Goal: Task Accomplishment & Management: Manage account settings

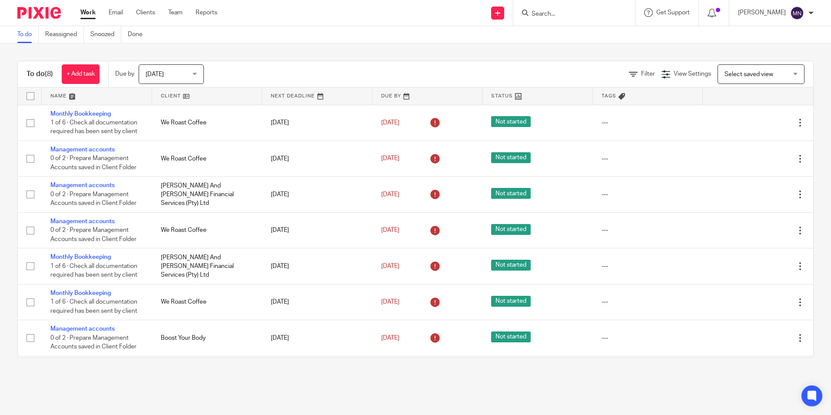
click at [552, 16] on input "Search" at bounding box center [570, 14] width 78 height 8
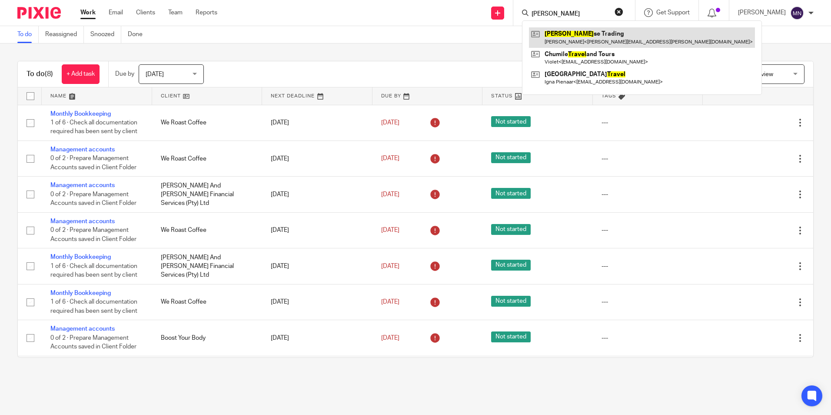
type input "traver"
click at [577, 43] on link at bounding box center [642, 37] width 226 height 20
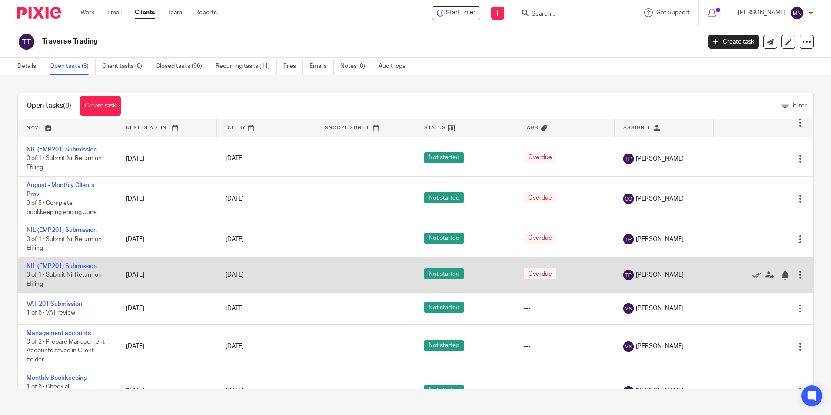
scroll to position [57, 0]
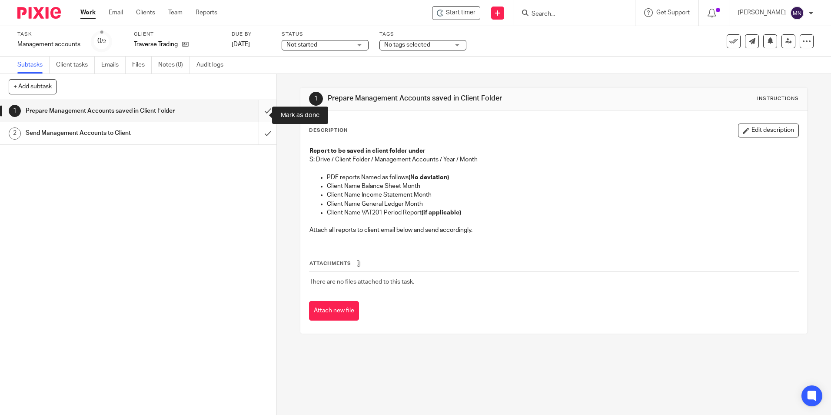
click at [265, 111] on input "submit" at bounding box center [138, 111] width 276 height 22
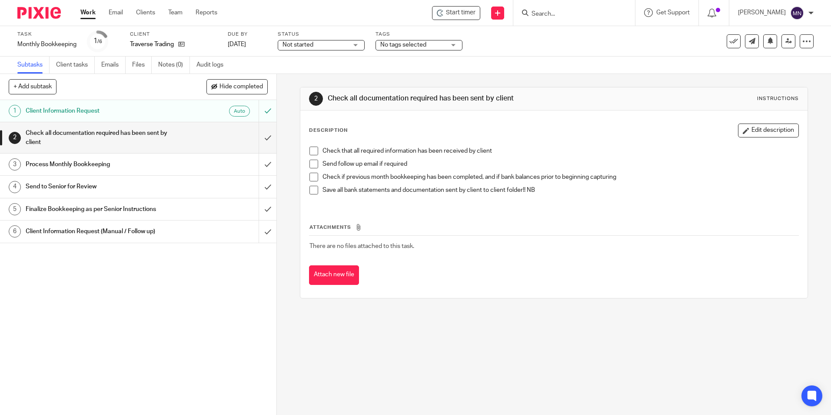
click at [309, 149] on span at bounding box center [313, 150] width 9 height 9
click at [311, 162] on span at bounding box center [313, 164] width 9 height 9
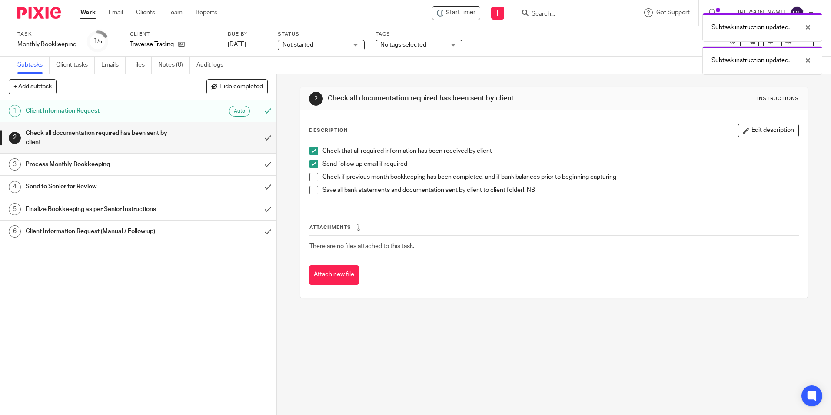
click at [310, 173] on span at bounding box center [313, 177] width 9 height 9
click at [313, 187] on span at bounding box center [313, 190] width 9 height 9
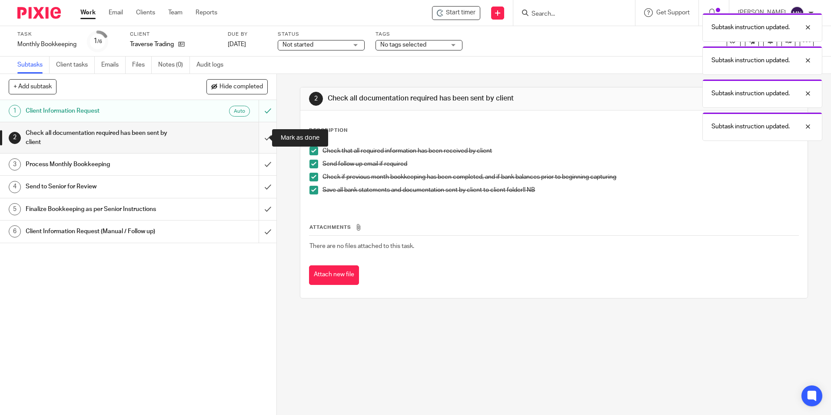
click at [256, 128] on input "submit" at bounding box center [138, 137] width 276 height 31
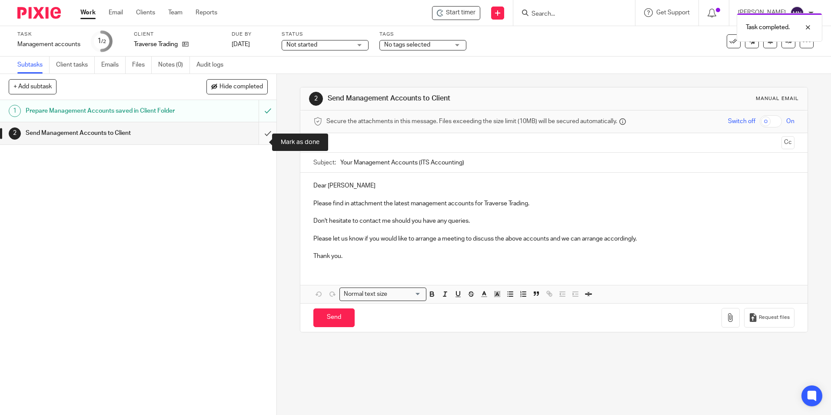
click at [264, 137] on input "submit" at bounding box center [138, 133] width 276 height 22
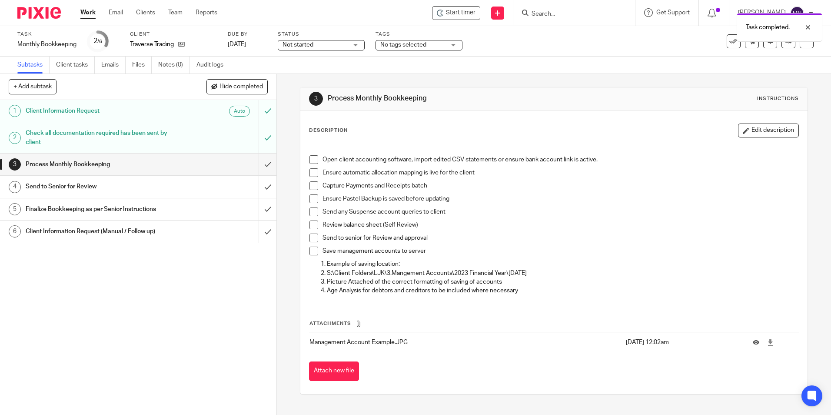
drag, startPoint x: 318, startPoint y: 156, endPoint x: 310, endPoint y: 158, distance: 7.6
click at [317, 156] on li "Open client accounting software, import edited CSV statements or ensure bank ac…" at bounding box center [553, 161] width 489 height 13
click at [310, 159] on span at bounding box center [313, 159] width 9 height 9
drag, startPoint x: 311, startPoint y: 169, endPoint x: 313, endPoint y: 183, distance: 14.4
click at [311, 170] on span at bounding box center [313, 172] width 9 height 9
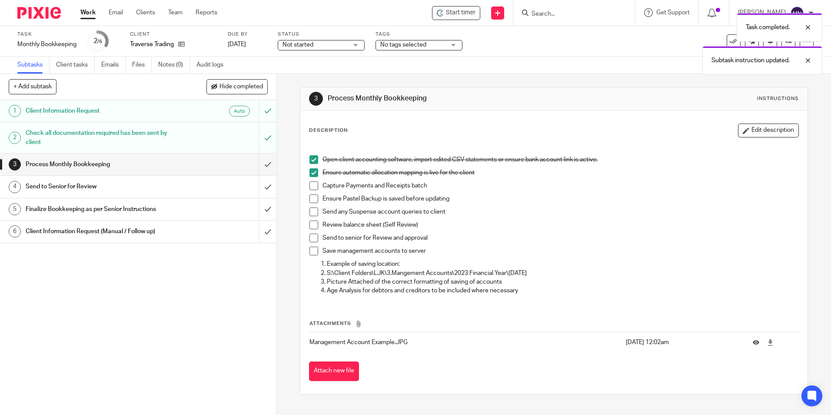
click at [313, 184] on span at bounding box center [313, 185] width 9 height 9
click at [313, 195] on span at bounding box center [313, 198] width 9 height 9
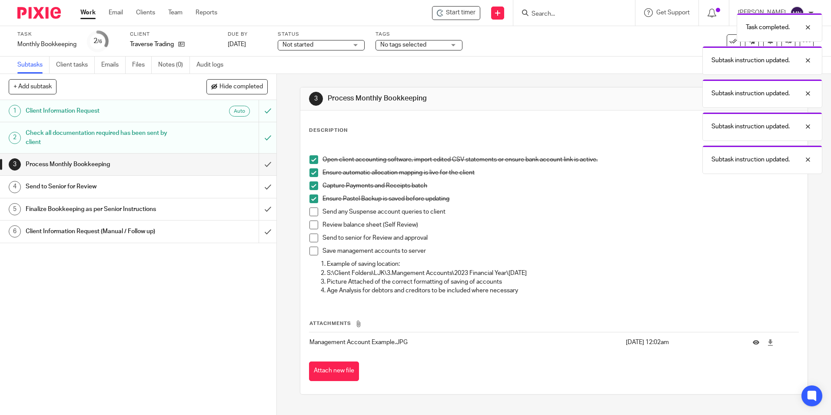
drag, startPoint x: 310, startPoint y: 208, endPoint x: 309, endPoint y: 216, distance: 8.7
click at [310, 208] on span at bounding box center [313, 211] width 9 height 9
click at [309, 224] on span at bounding box center [313, 224] width 9 height 9
drag, startPoint x: 310, startPoint y: 243, endPoint x: 310, endPoint y: 250, distance: 7.0
click at [310, 243] on li "Send to senior for Review and approval" at bounding box center [553, 239] width 489 height 13
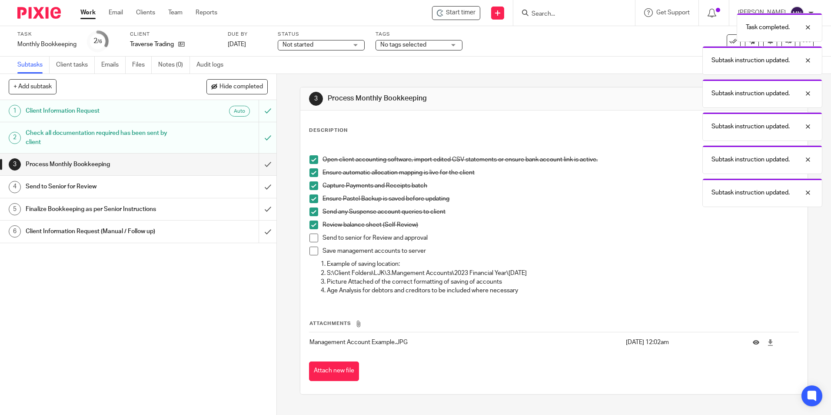
click at [310, 250] on span at bounding box center [313, 250] width 9 height 9
click at [310, 240] on span at bounding box center [313, 237] width 9 height 9
click at [263, 165] on input "submit" at bounding box center [138, 164] width 276 height 22
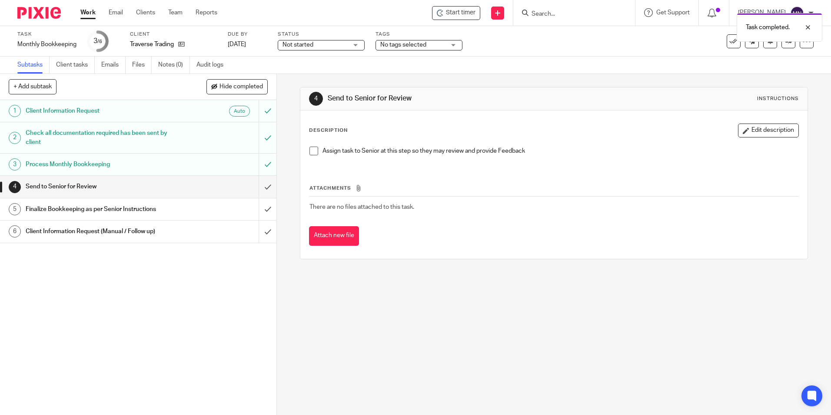
click at [312, 154] on span at bounding box center [313, 150] width 9 height 9
click at [264, 182] on input "submit" at bounding box center [138, 187] width 276 height 22
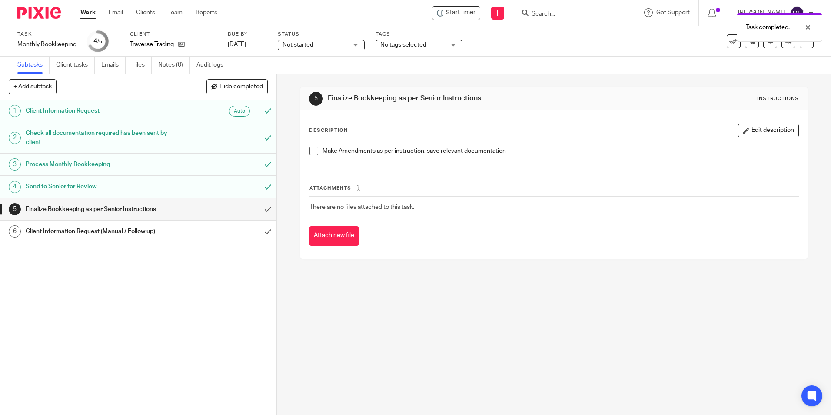
click at [312, 151] on span at bounding box center [313, 150] width 9 height 9
click at [261, 206] on input "submit" at bounding box center [138, 209] width 276 height 22
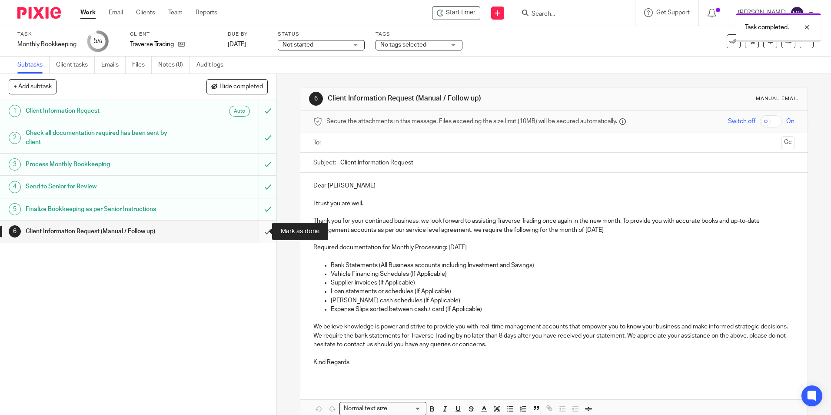
click at [260, 224] on input "submit" at bounding box center [138, 231] width 276 height 22
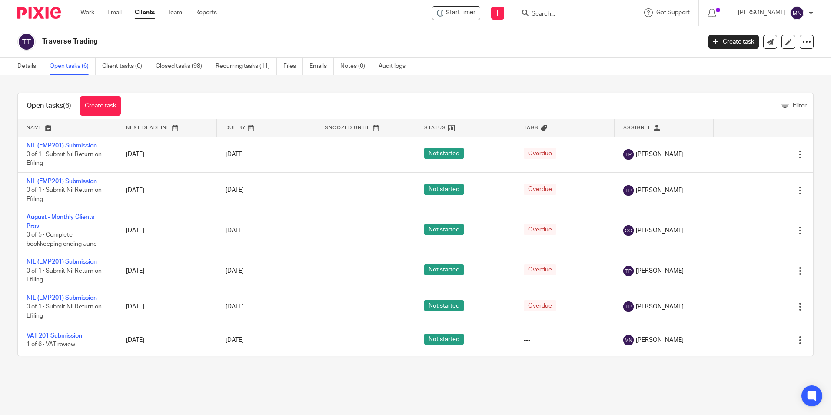
click at [538, 16] on input "Search" at bounding box center [570, 14] width 78 height 8
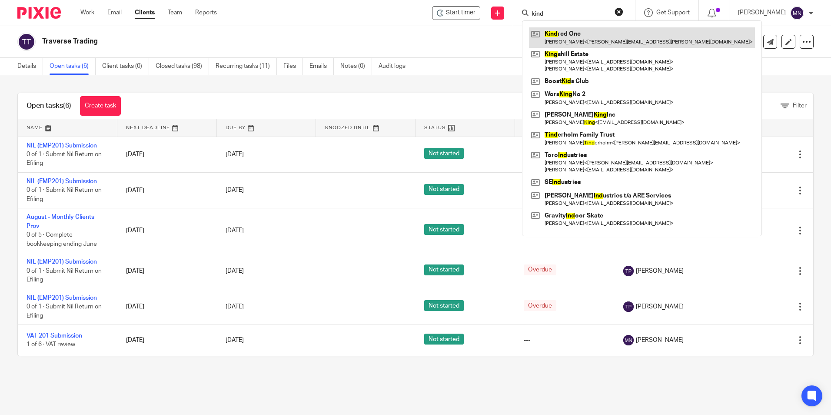
type input "kind"
click at [562, 40] on link at bounding box center [642, 37] width 226 height 20
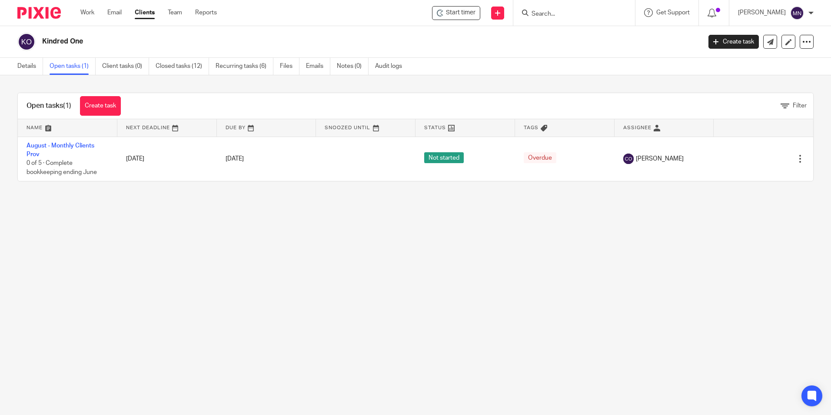
click at [535, 16] on input "Search" at bounding box center [570, 14] width 78 height 8
click at [552, 14] on input "Search" at bounding box center [570, 14] width 78 height 8
click at [546, 14] on input "Search" at bounding box center [570, 14] width 78 height 8
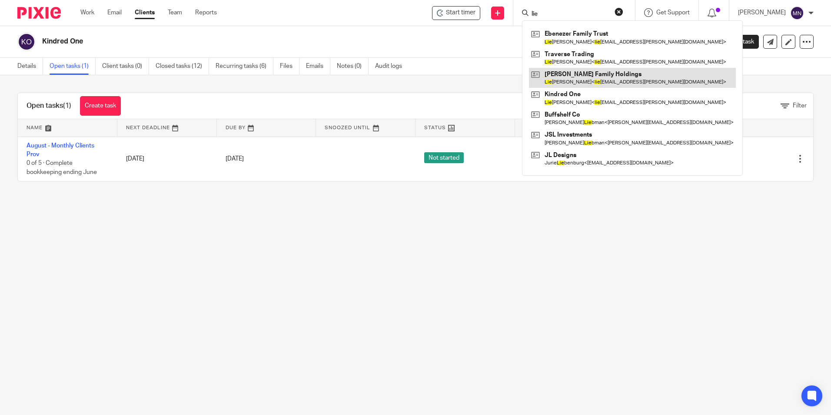
type input "lie"
click at [571, 75] on link at bounding box center [632, 78] width 207 height 20
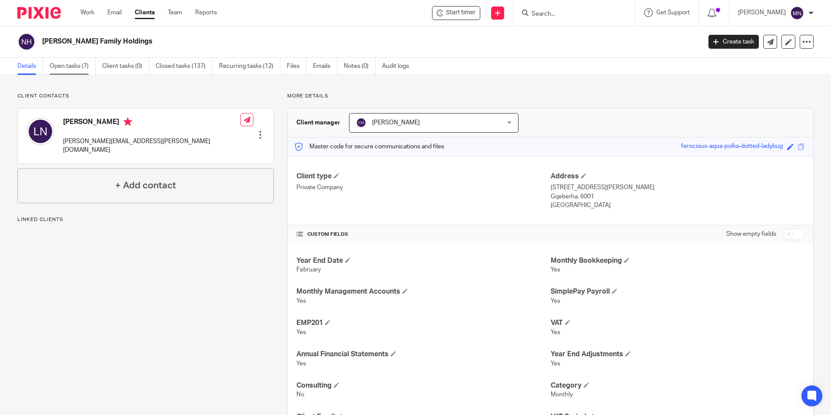
click at [81, 69] on link "Open tasks (7)" at bounding box center [73, 66] width 46 height 17
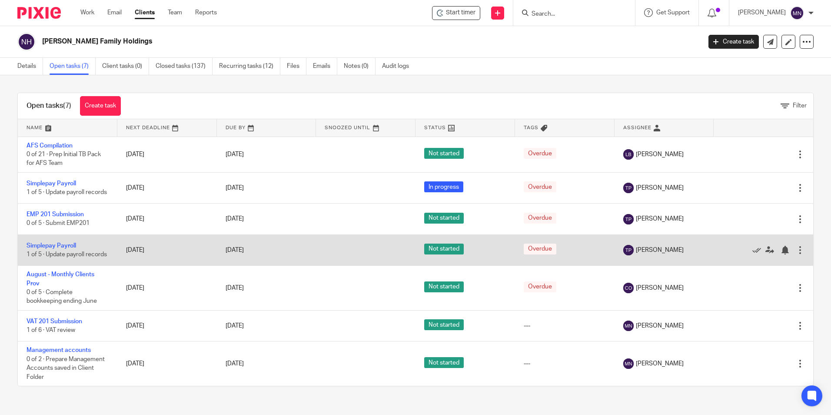
scroll to position [7, 0]
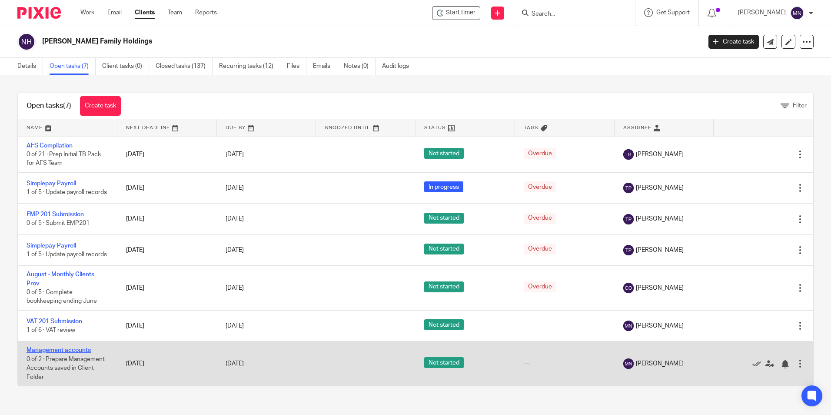
click at [72, 351] on link "Management accounts" at bounding box center [59, 350] width 64 height 6
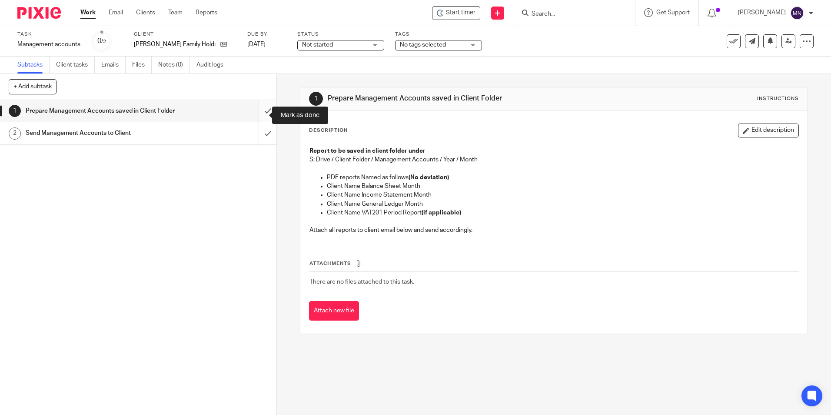
click at [261, 114] on input "submit" at bounding box center [138, 111] width 276 height 22
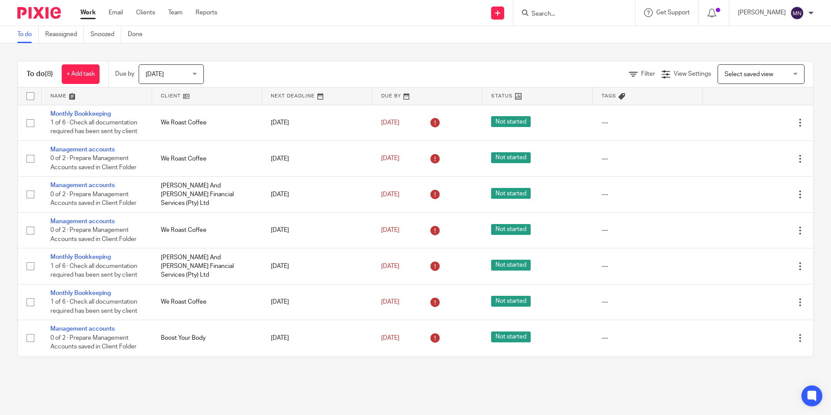
click at [92, 11] on link "Work" at bounding box center [87, 12] width 15 height 9
click at [550, 12] on input "Search" at bounding box center [570, 14] width 78 height 8
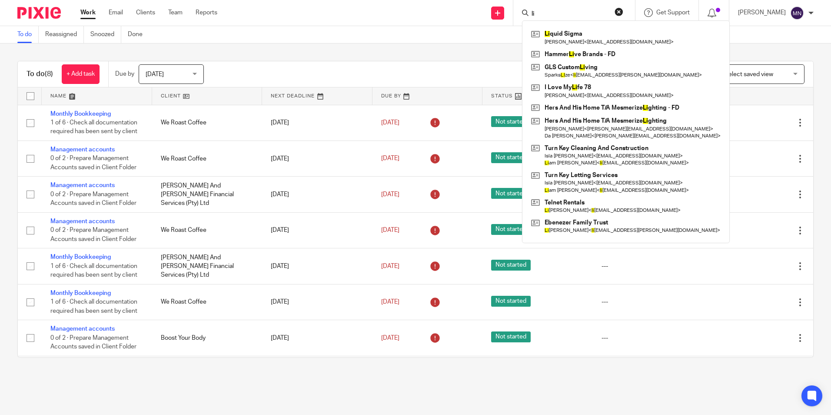
type input "l"
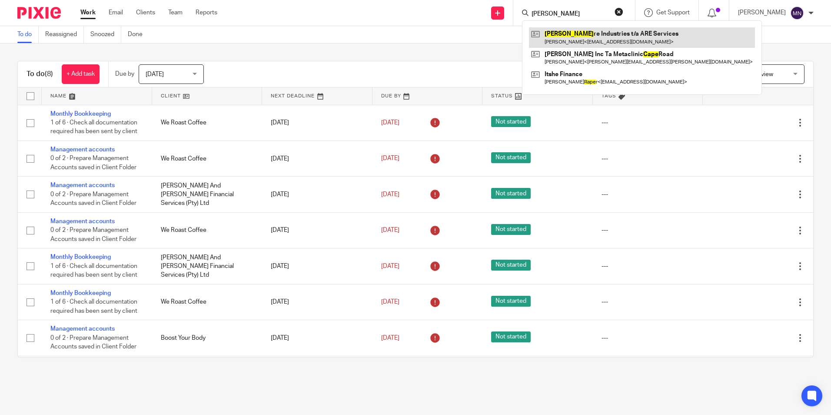
type input "[PERSON_NAME]"
click at [584, 39] on link at bounding box center [642, 37] width 226 height 20
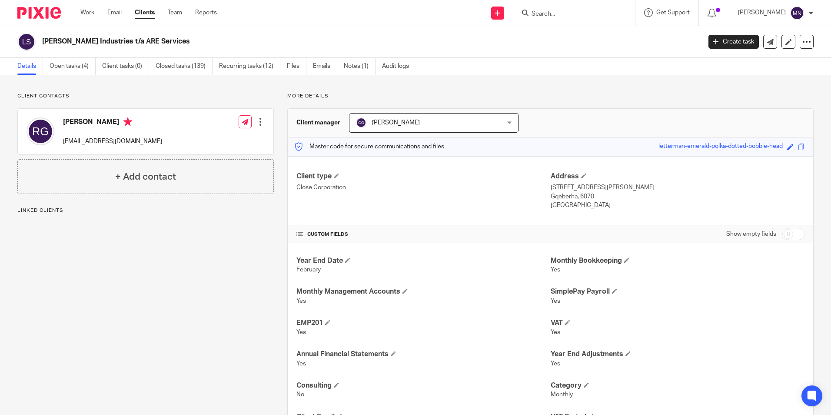
click at [71, 70] on link "Open tasks (4)" at bounding box center [73, 66] width 46 height 17
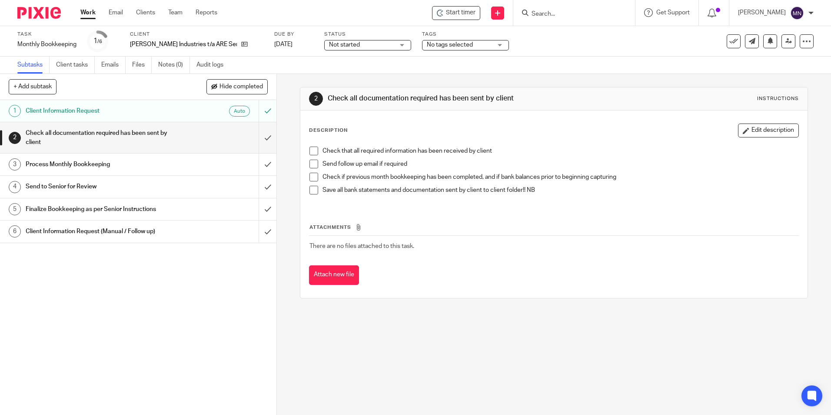
click at [310, 149] on span at bounding box center [313, 150] width 9 height 9
click at [309, 163] on span at bounding box center [313, 164] width 9 height 9
click at [313, 182] on li "Check if previous month bookkeeping has been completed, and if bank balances pr…" at bounding box center [553, 179] width 489 height 13
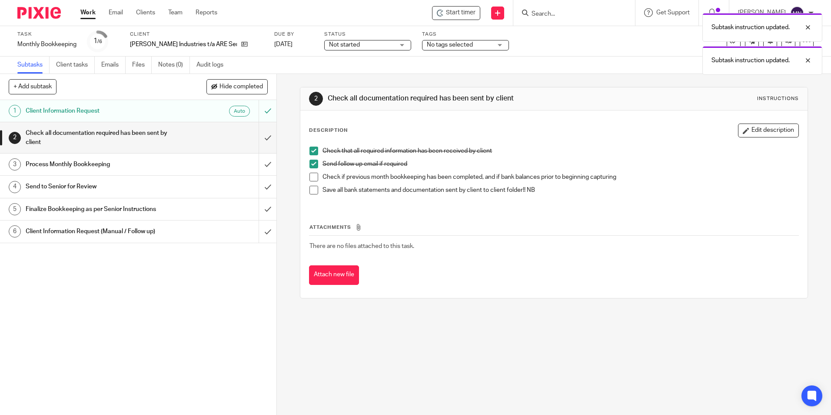
drag, startPoint x: 312, startPoint y: 173, endPoint x: 311, endPoint y: 182, distance: 8.7
click at [311, 173] on span at bounding box center [313, 177] width 9 height 9
click at [310, 185] on li "Check if previous month bookkeeping has been completed, and if bank balances pr…" at bounding box center [553, 179] width 489 height 13
click at [314, 192] on span at bounding box center [313, 190] width 9 height 9
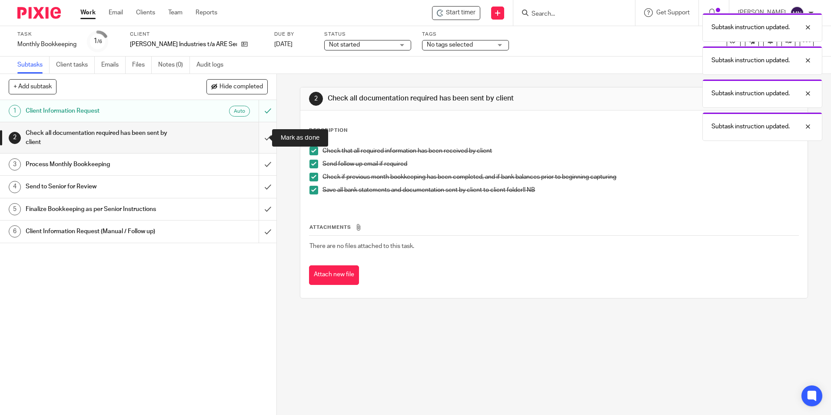
click at [267, 144] on input "submit" at bounding box center [138, 137] width 276 height 31
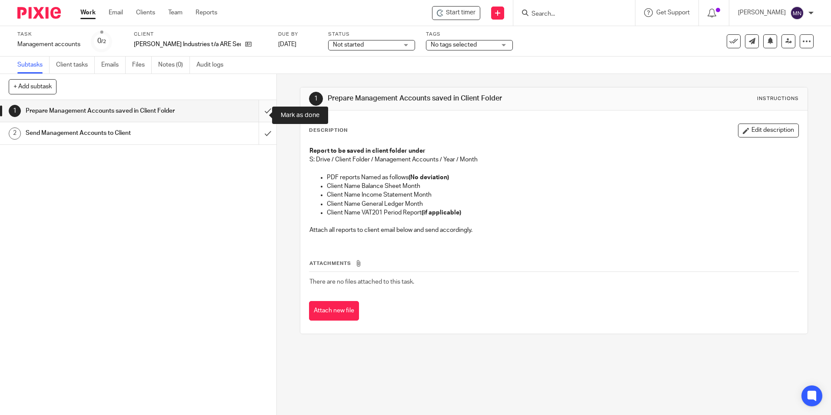
click at [258, 119] on input "submit" at bounding box center [138, 111] width 276 height 22
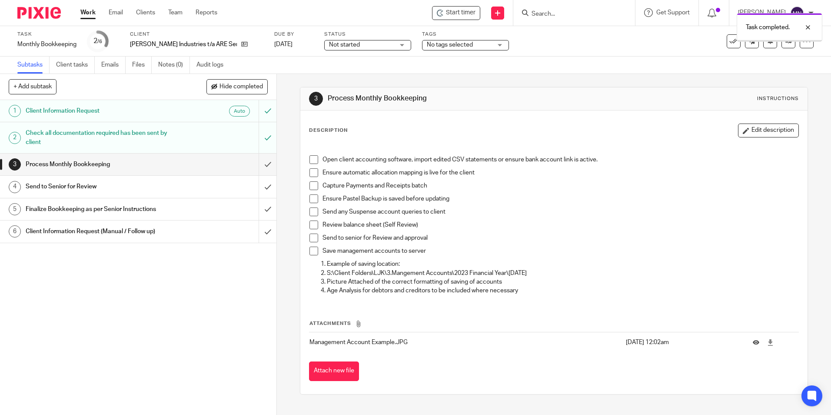
click at [309, 157] on span at bounding box center [313, 159] width 9 height 9
click at [313, 170] on span at bounding box center [313, 172] width 9 height 9
click at [309, 189] on span at bounding box center [313, 185] width 9 height 9
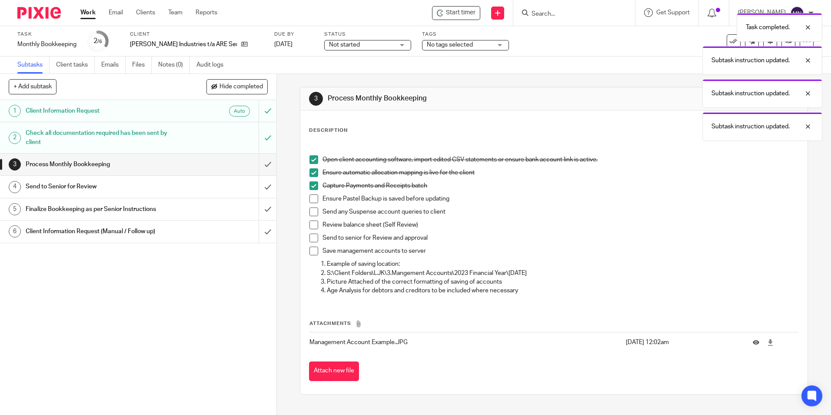
drag, startPoint x: 312, startPoint y: 201, endPoint x: 314, endPoint y: 215, distance: 14.2
click at [312, 202] on span at bounding box center [313, 198] width 9 height 9
click at [314, 215] on span at bounding box center [313, 211] width 9 height 9
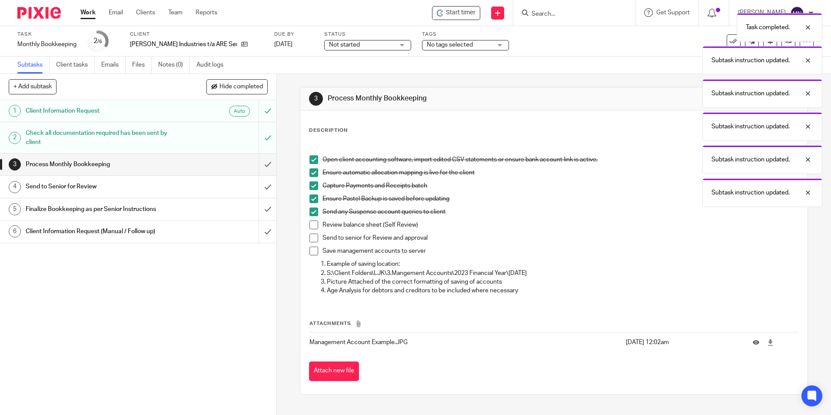
drag, startPoint x: 313, startPoint y: 225, endPoint x: 315, endPoint y: 234, distance: 9.9
click at [312, 225] on span at bounding box center [313, 224] width 9 height 9
click at [315, 235] on span at bounding box center [313, 237] width 9 height 9
click at [311, 245] on li "Send to senior for Review and approval" at bounding box center [553, 239] width 489 height 13
click at [313, 249] on span at bounding box center [313, 250] width 9 height 9
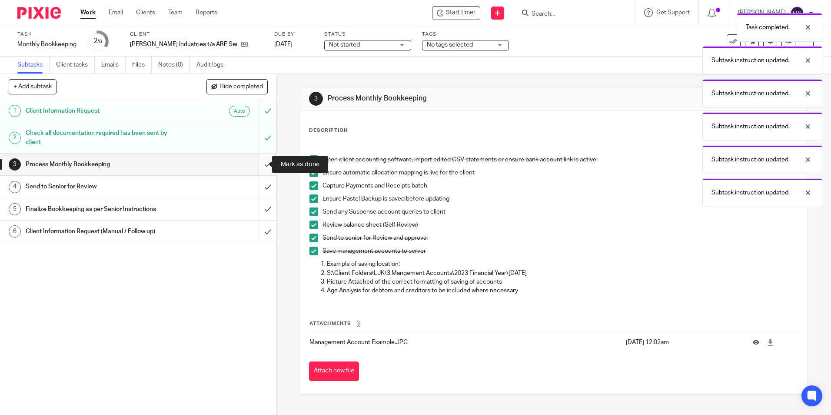
click at [263, 162] on input "submit" at bounding box center [138, 164] width 276 height 22
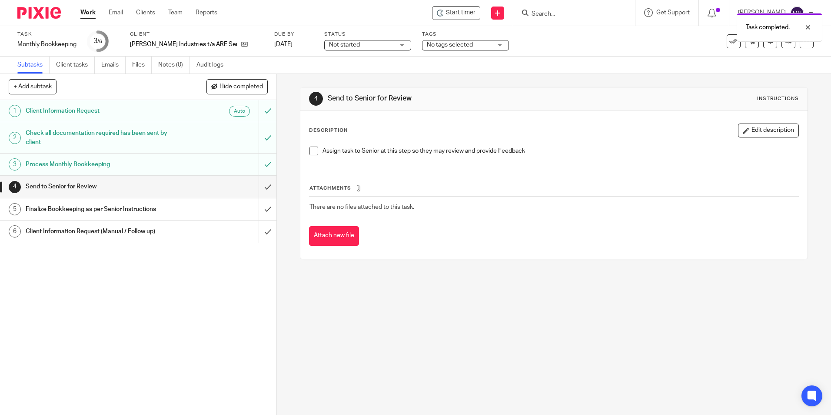
click at [312, 148] on span at bounding box center [313, 150] width 9 height 9
click at [267, 177] on input "submit" at bounding box center [138, 187] width 276 height 22
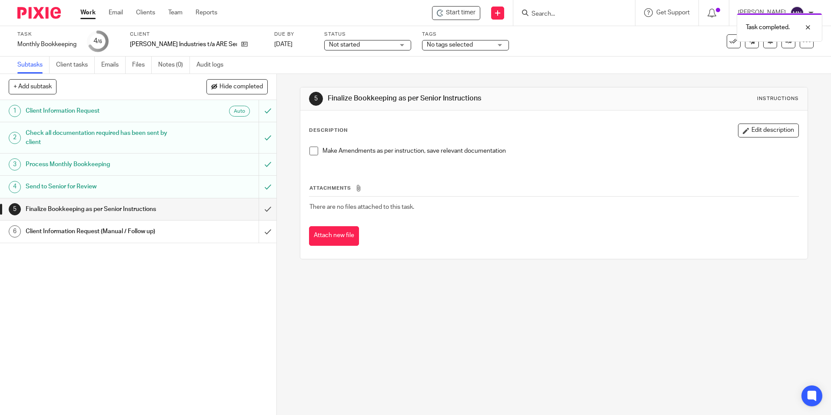
click at [312, 145] on div "Make Amendments as per instruction, save relevant documentation" at bounding box center [553, 154] width 497 height 24
click at [312, 150] on span at bounding box center [313, 150] width 9 height 9
click at [267, 207] on input "submit" at bounding box center [138, 209] width 276 height 22
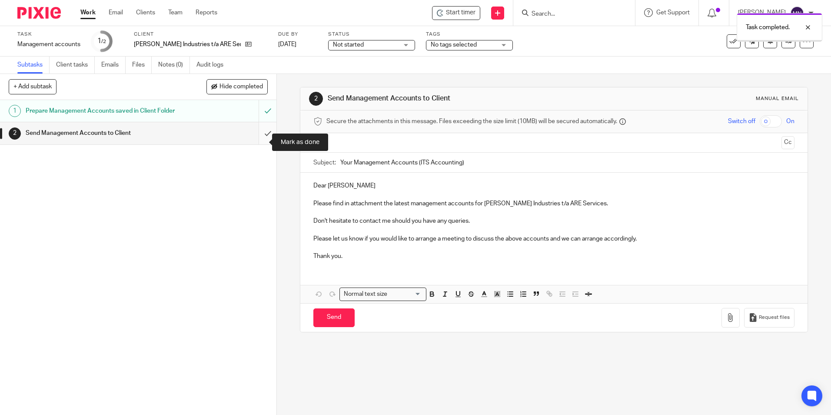
click at [264, 138] on input "submit" at bounding box center [138, 133] width 276 height 22
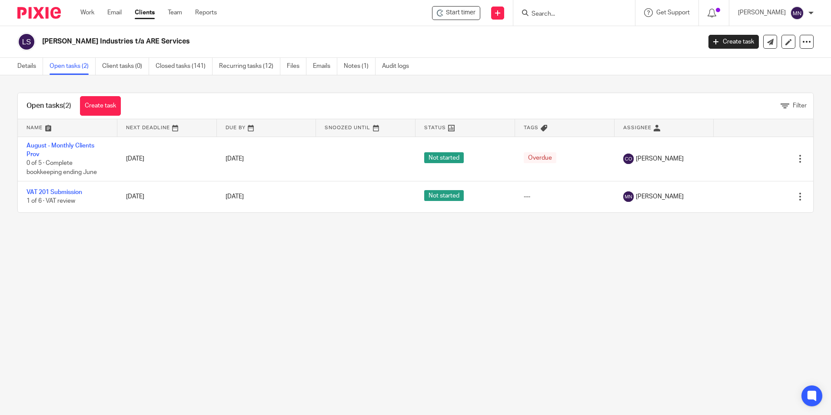
click at [542, 15] on input "Search" at bounding box center [570, 14] width 78 height 8
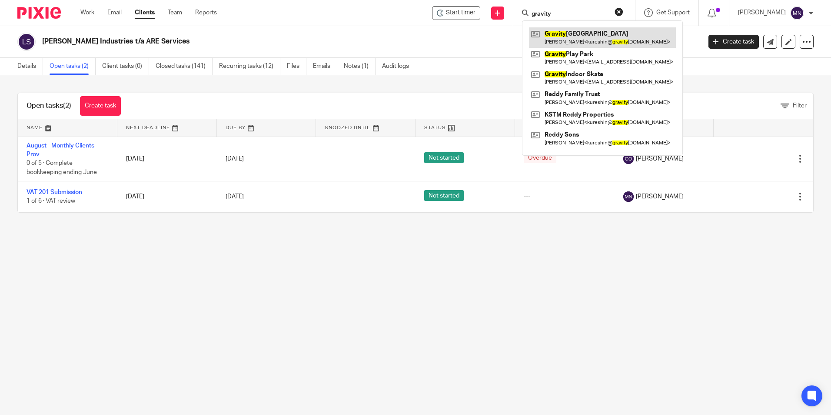
type input "gravity"
click at [550, 33] on link at bounding box center [602, 37] width 147 height 20
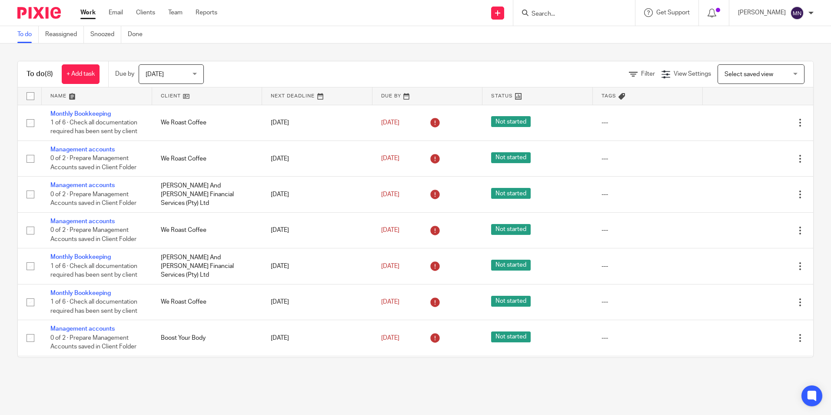
click at [547, 14] on input "Search" at bounding box center [570, 14] width 78 height 8
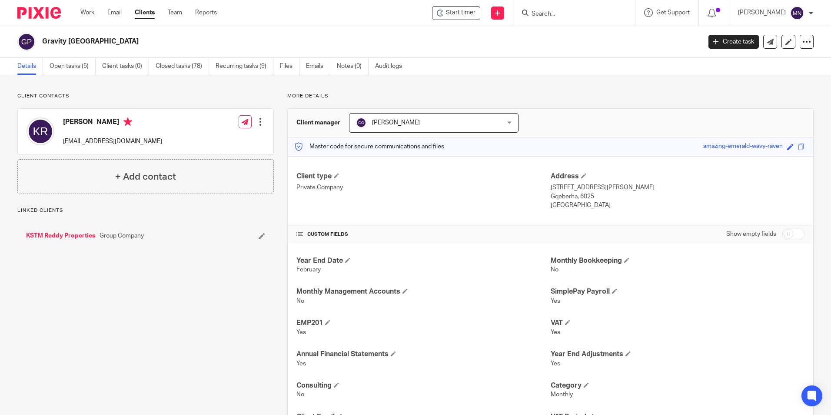
drag, startPoint x: 130, startPoint y: 43, endPoint x: 43, endPoint y: 44, distance: 87.4
click at [42, 44] on div "Gravity [GEOGRAPHIC_DATA]" at bounding box center [356, 42] width 678 height 18
copy h2 "Gravity [GEOGRAPHIC_DATA]"
click at [543, 14] on input "Search" at bounding box center [570, 14] width 78 height 8
type input "eckel"
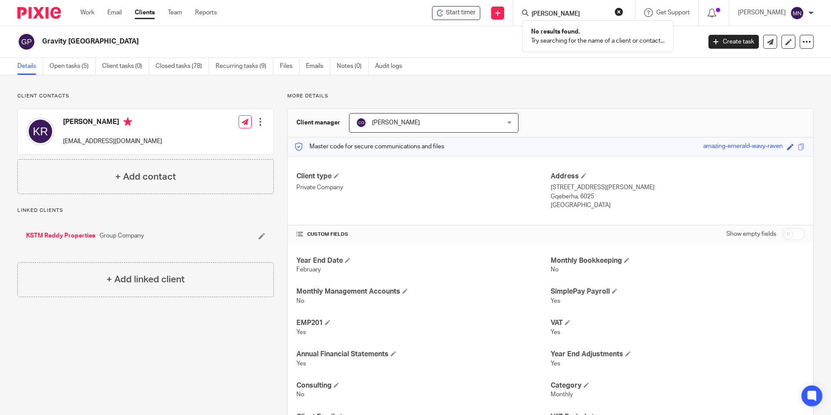
click button "submit" at bounding box center [0, 0] width 0 height 0
click at [606, 4] on div "eckel No results found. Try searching for the name of a client or contact..." at bounding box center [574, 13] width 122 height 26
drag, startPoint x: 611, startPoint y: 9, endPoint x: 618, endPoint y: 11, distance: 7.3
click at [612, 9] on form "eckel" at bounding box center [577, 12] width 93 height 11
click at [619, 11] on button "reset" at bounding box center [619, 11] width 9 height 9
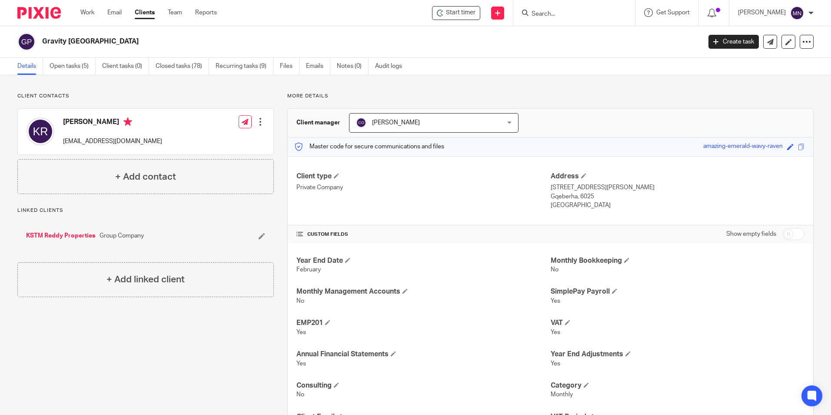
click at [616, 11] on form at bounding box center [577, 12] width 93 height 11
click at [561, 13] on input "Search" at bounding box center [570, 14] width 78 height 8
type input "ecke"
click button "submit" at bounding box center [0, 0] width 0 height 0
click at [615, 10] on button "reset" at bounding box center [619, 11] width 9 height 9
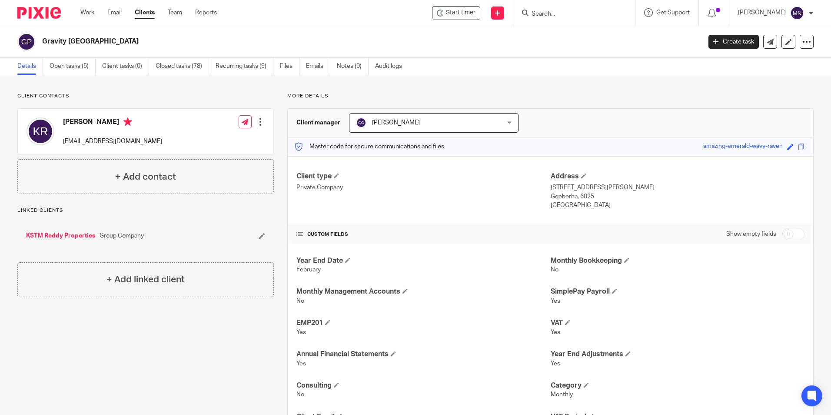
drag, startPoint x: 581, startPoint y: 6, endPoint x: 578, endPoint y: 11, distance: 6.0
click at [580, 8] on div at bounding box center [574, 13] width 122 height 26
click at [578, 11] on input "Search" at bounding box center [570, 14] width 78 height 8
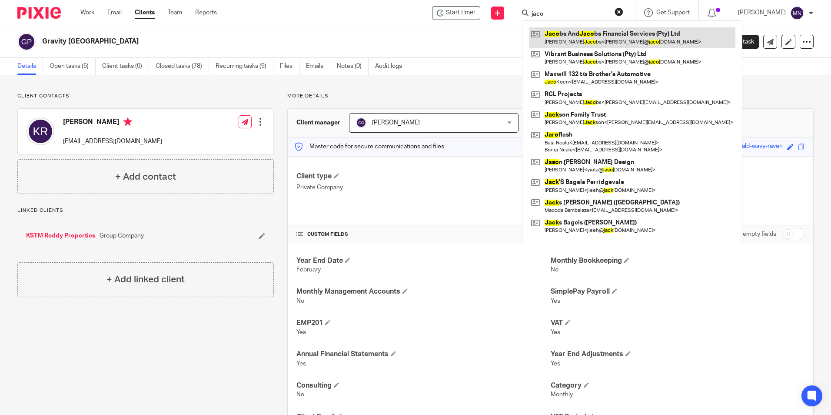
type input "jaco"
click at [575, 30] on link at bounding box center [632, 37] width 206 height 20
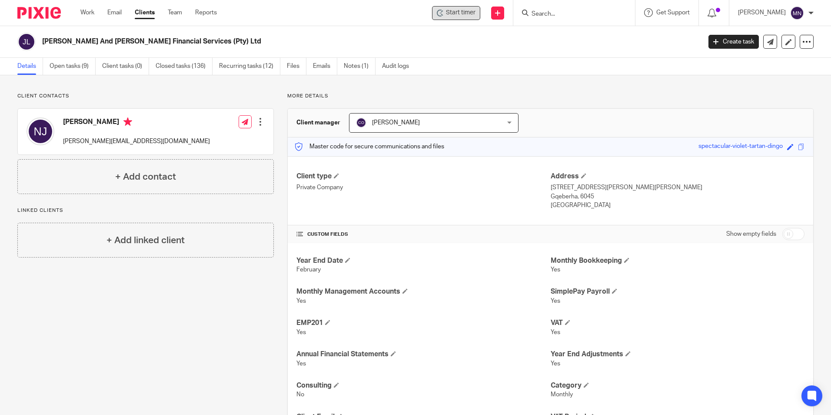
click at [473, 8] on div "Start timer" at bounding box center [456, 13] width 48 height 14
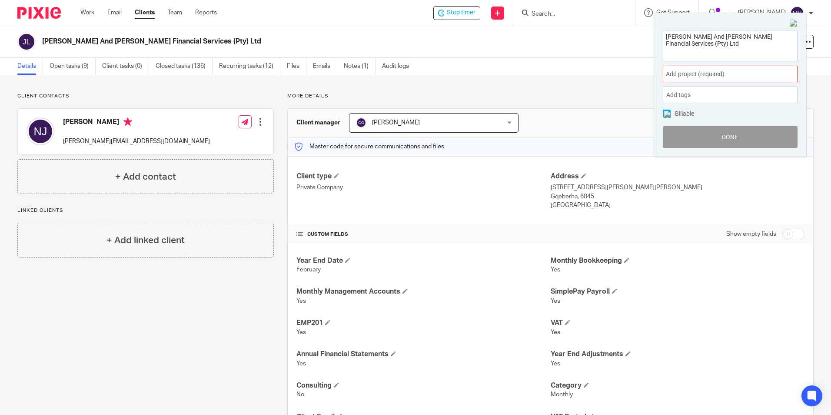
click at [744, 77] on span "Add project (required) :" at bounding box center [721, 74] width 110 height 9
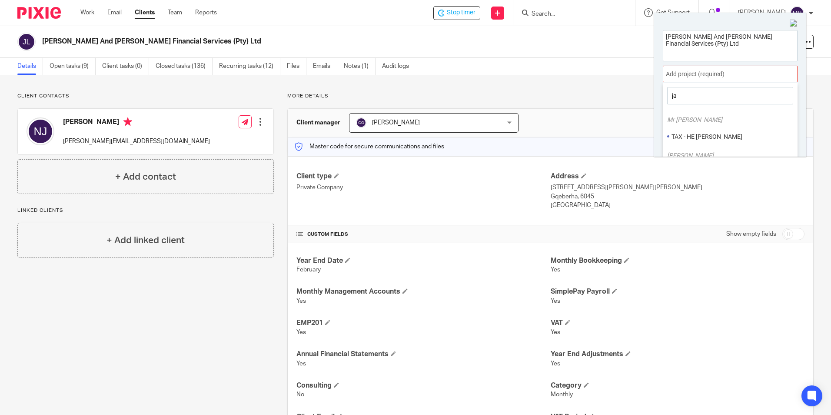
type input "j"
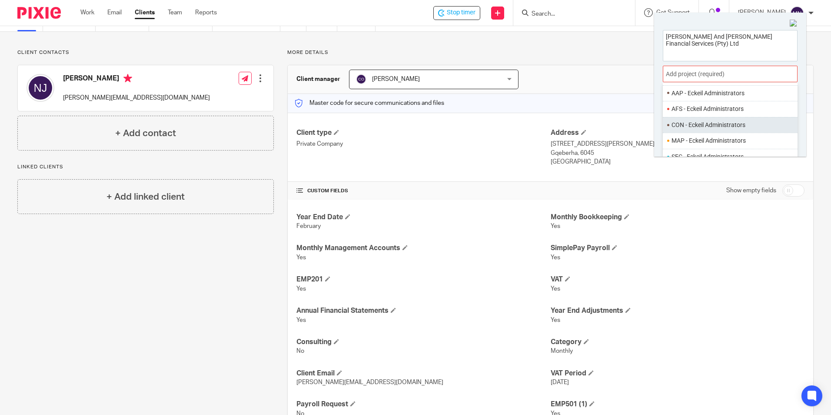
scroll to position [44, 0]
type input "ecke"
click at [712, 135] on ul "MAP - Eckeil Administrators" at bounding box center [730, 140] width 135 height 16
click at [720, 141] on li "MAP - Eckeil Administrators" at bounding box center [734, 140] width 124 height 9
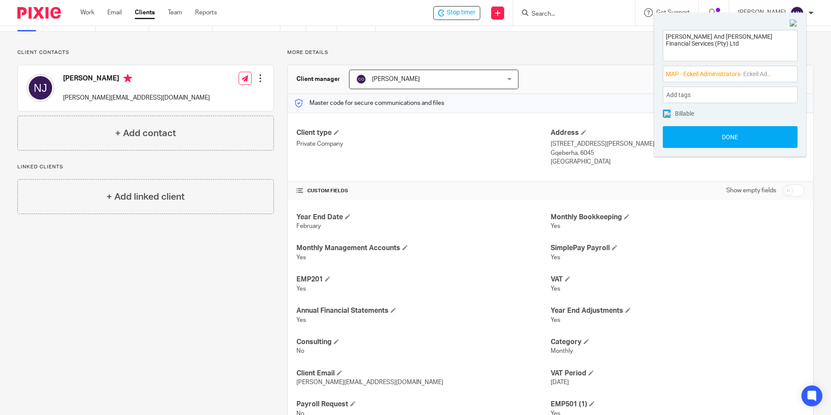
click at [720, 141] on button "Done" at bounding box center [730, 137] width 135 height 22
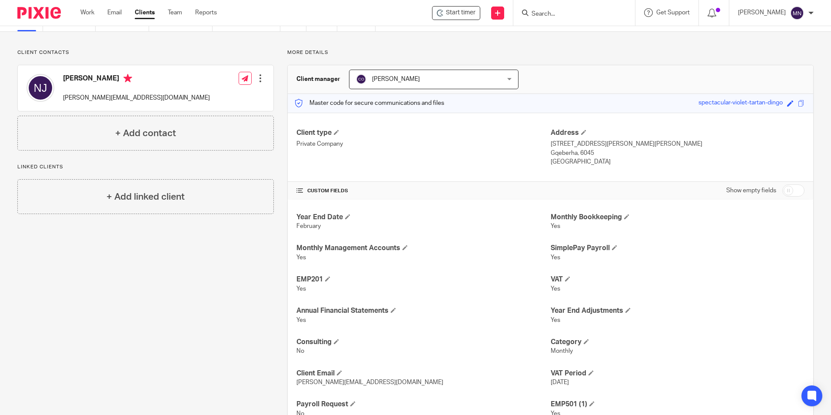
scroll to position [43, 0]
click at [549, 21] on div at bounding box center [574, 13] width 122 height 26
click at [549, 14] on input "Search" at bounding box center [570, 14] width 78 height 8
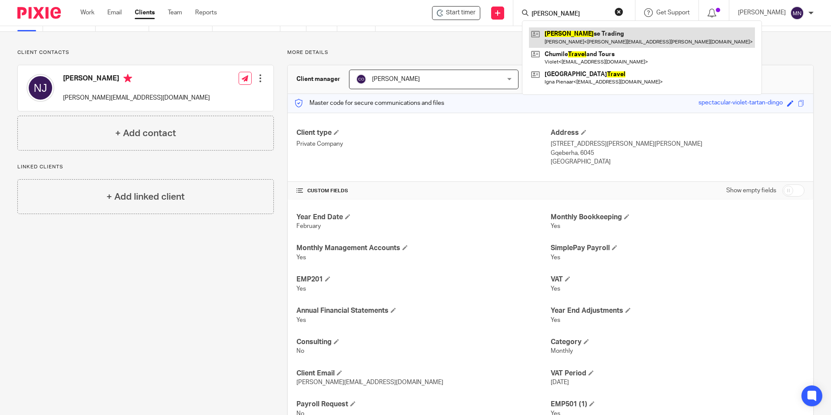
type input "traver"
click at [562, 31] on link at bounding box center [642, 37] width 226 height 20
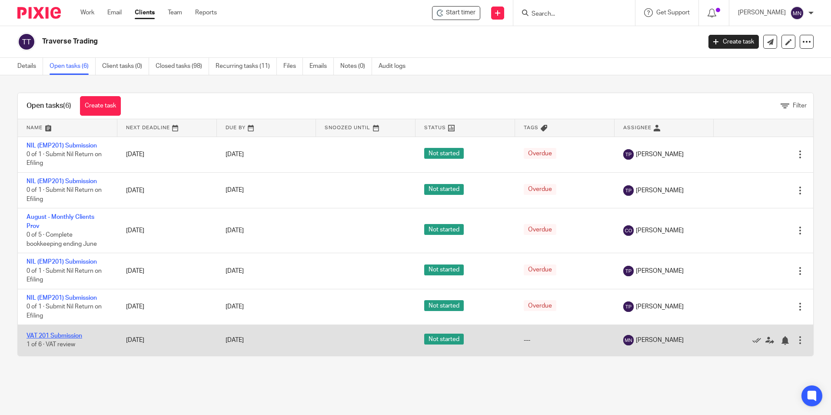
click at [56, 333] on link "VAT 201 Submission" at bounding box center [55, 336] width 56 height 6
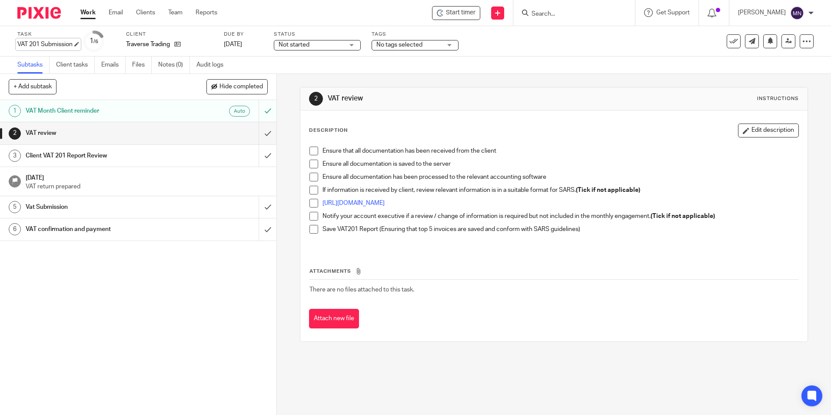
click at [66, 42] on div "VAT 201 Submission Save VAT 201 Submission" at bounding box center [44, 44] width 55 height 9
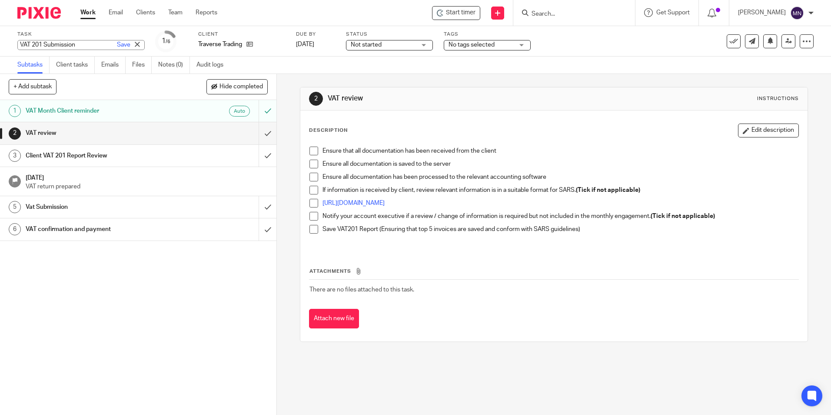
drag, startPoint x: 309, startPoint y: 152, endPoint x: 316, endPoint y: 159, distance: 9.8
click at [309, 152] on span at bounding box center [313, 150] width 9 height 9
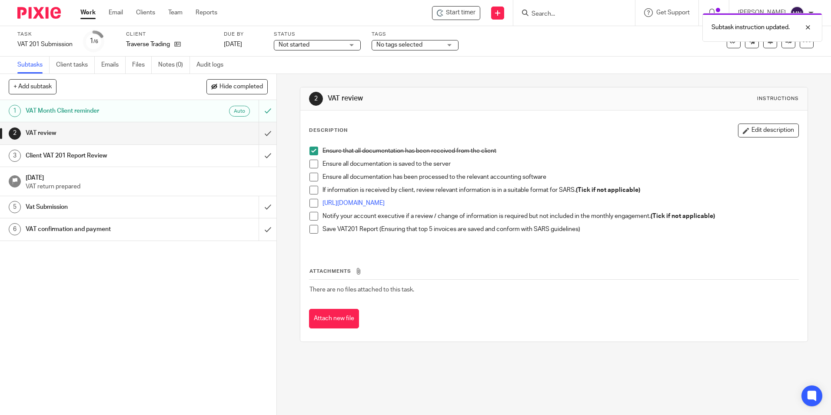
drag, startPoint x: 310, startPoint y: 168, endPoint x: 312, endPoint y: 174, distance: 6.1
click at [310, 169] on li "Ensure all documentation is saved to the server" at bounding box center [553, 166] width 489 height 13
click at [312, 176] on span at bounding box center [313, 177] width 9 height 9
click at [312, 156] on li "Ensure that all documentation has been received from the client" at bounding box center [553, 152] width 489 height 13
click at [309, 165] on span at bounding box center [313, 164] width 9 height 9
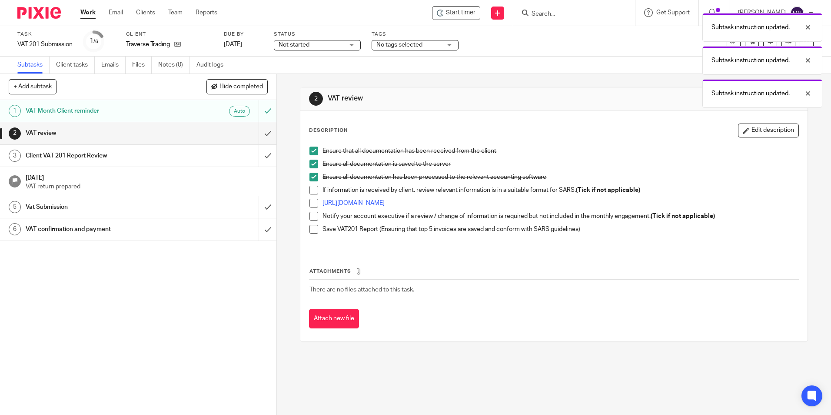
click at [309, 183] on li "Ensure all documentation has been processed to the relevant accounting software" at bounding box center [553, 179] width 489 height 13
click at [310, 202] on span at bounding box center [313, 203] width 9 height 9
click at [309, 216] on span at bounding box center [313, 216] width 9 height 9
click at [311, 223] on li "Notify your account executive if a review / change of information is required b…" at bounding box center [553, 218] width 489 height 13
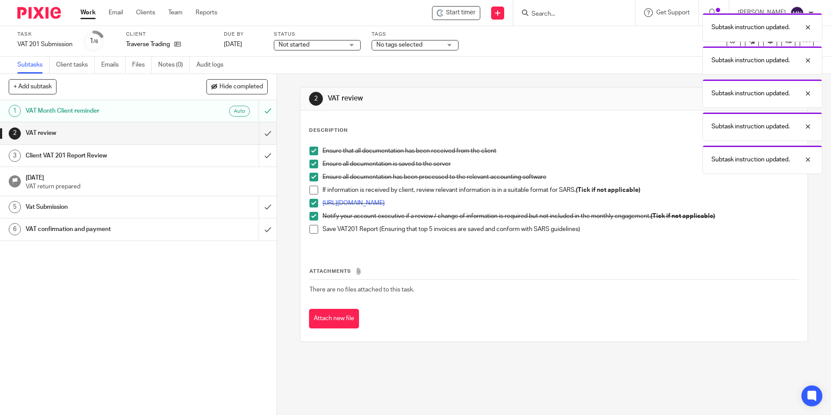
click at [313, 226] on span at bounding box center [313, 229] width 9 height 9
click at [317, 185] on li "Ensure all documentation has been processed to the relevant accounting software" at bounding box center [553, 179] width 489 height 13
click at [313, 188] on span at bounding box center [313, 190] width 9 height 9
click at [263, 135] on input "submit" at bounding box center [138, 133] width 276 height 22
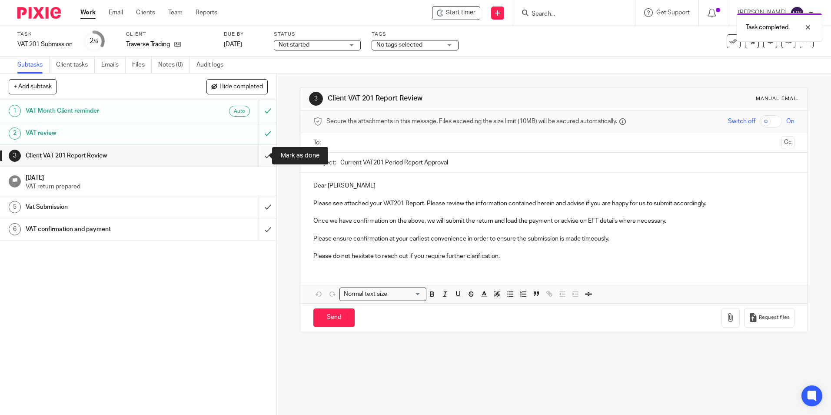
click at [261, 153] on input "submit" at bounding box center [138, 156] width 276 height 22
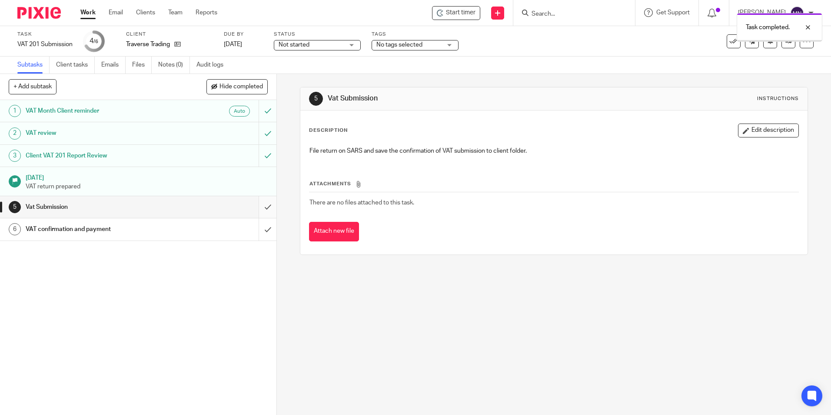
drag, startPoint x: 0, startPoint y: 0, endPoint x: 258, endPoint y: 204, distance: 328.9
click at [258, 204] on input "submit" at bounding box center [138, 207] width 276 height 22
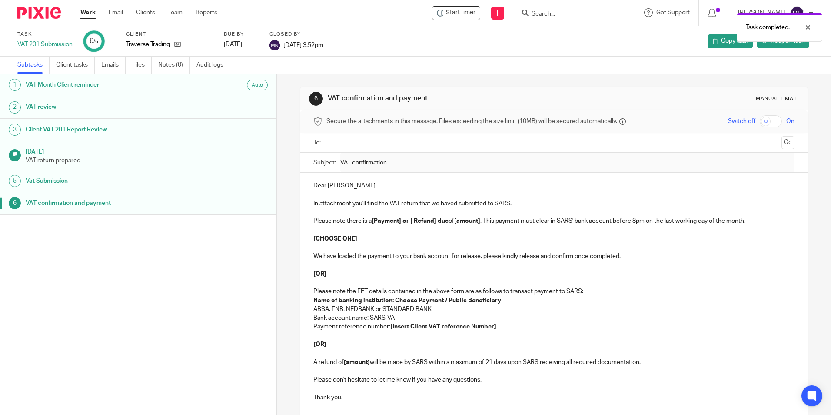
click at [549, 9] on div "Task completed." at bounding box center [619, 25] width 407 height 33
click at [551, 11] on div "Task completed." at bounding box center [619, 25] width 407 height 33
click at [551, 13] on div "Task completed." at bounding box center [619, 25] width 407 height 33
click at [549, 19] on div "Task completed." at bounding box center [619, 25] width 407 height 33
click at [541, 6] on div at bounding box center [574, 13] width 122 height 26
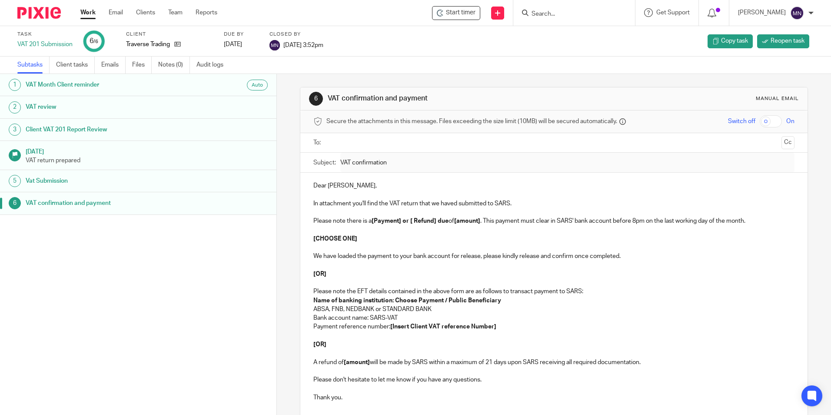
click at [546, 14] on input "Search" at bounding box center [570, 14] width 78 height 8
click at [546, 14] on input "M" at bounding box center [570, 14] width 78 height 8
type input "MONEY"
click at [564, 32] on link at bounding box center [602, 37] width 147 height 20
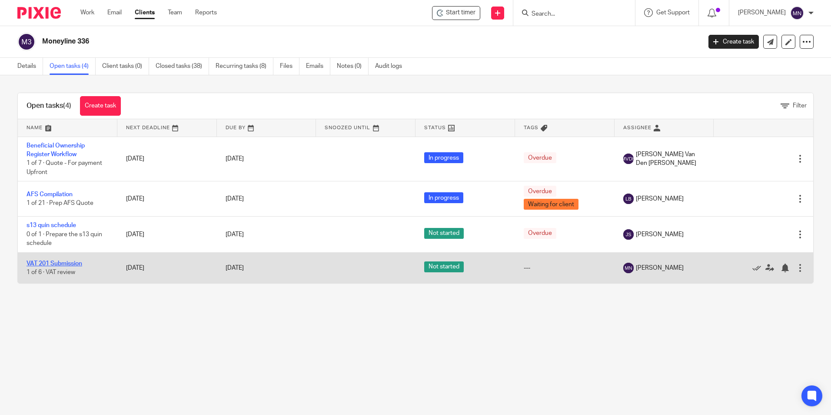
click at [67, 262] on link "VAT 201 Submission" at bounding box center [55, 263] width 56 height 6
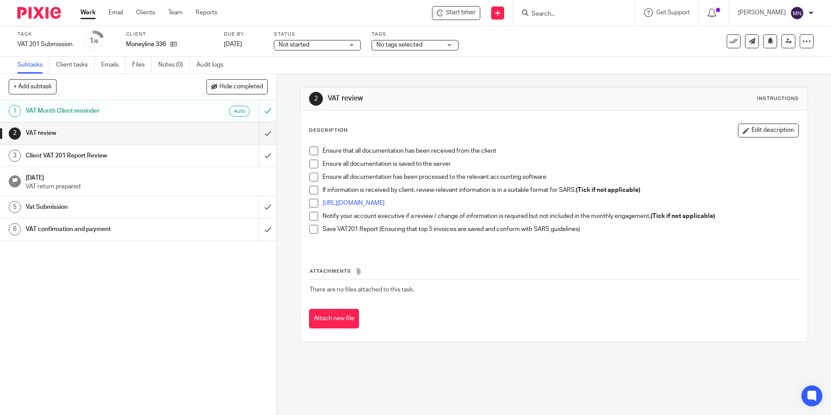
click at [306, 150] on div "Ensure that all documentation has been received from the client Ensure all docu…" at bounding box center [553, 195] width 497 height 107
click at [310, 147] on span at bounding box center [313, 150] width 9 height 9
click at [306, 164] on div "Ensure that all documentation has been received from the client Ensure all docu…" at bounding box center [553, 195] width 497 height 107
drag, startPoint x: 310, startPoint y: 164, endPoint x: 309, endPoint y: 177, distance: 13.5
click at [310, 163] on span at bounding box center [313, 164] width 9 height 9
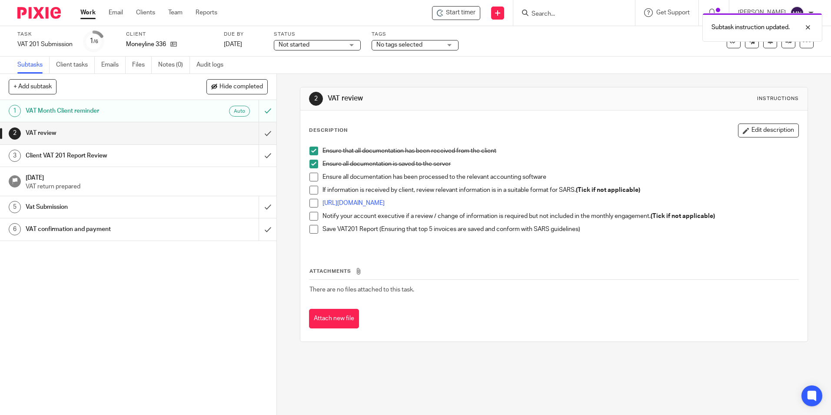
click at [311, 183] on li "Ensure all documentation has been processed to the relevant accounting software" at bounding box center [553, 179] width 489 height 13
click at [313, 190] on span at bounding box center [313, 190] width 9 height 9
click at [310, 178] on span at bounding box center [313, 177] width 9 height 9
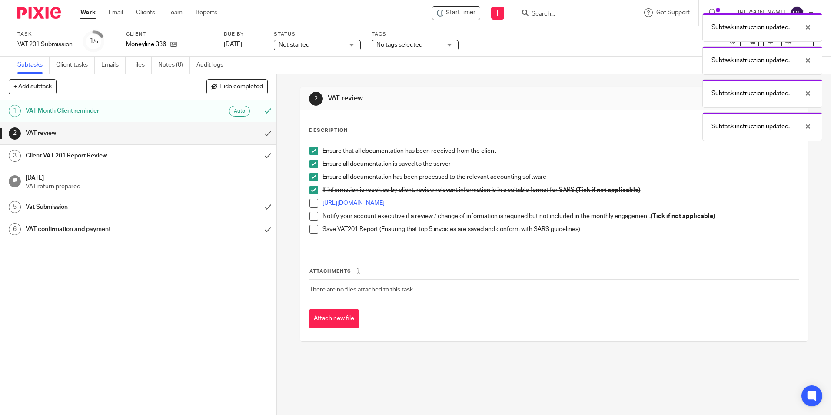
click at [310, 206] on span at bounding box center [313, 203] width 9 height 9
click at [309, 212] on span at bounding box center [313, 216] width 9 height 9
click at [309, 223] on li "Notify your account executive if a review / change of information is required b…" at bounding box center [553, 218] width 489 height 13
click at [309, 229] on span at bounding box center [313, 229] width 9 height 9
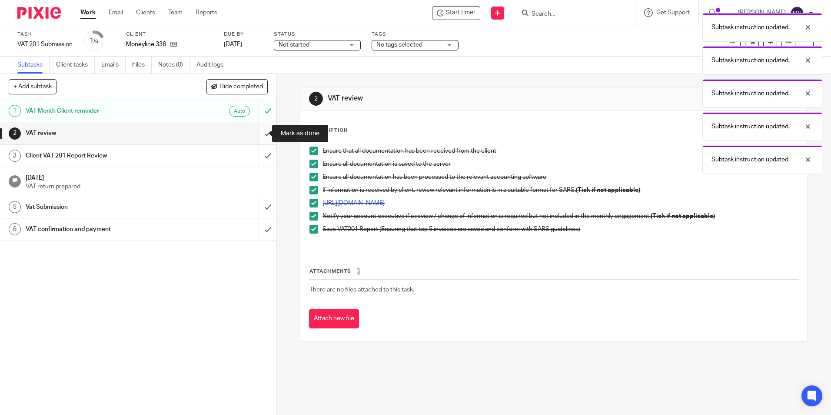
click at [265, 137] on input "submit" at bounding box center [138, 133] width 276 height 22
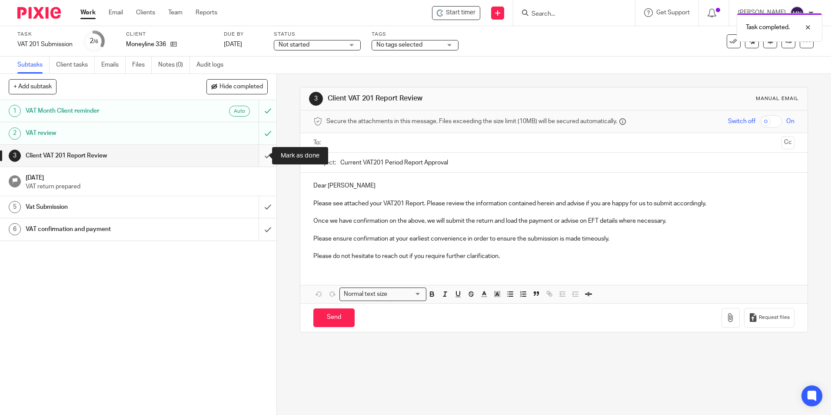
click at [259, 155] on input "submit" at bounding box center [138, 156] width 276 height 22
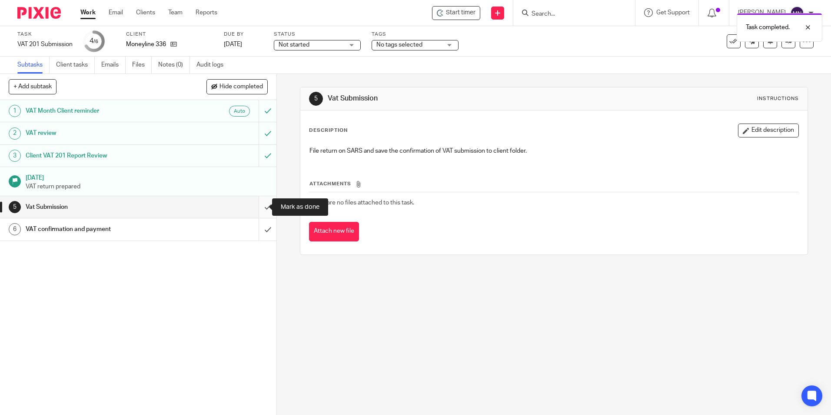
click at [261, 207] on input "submit" at bounding box center [138, 207] width 276 height 22
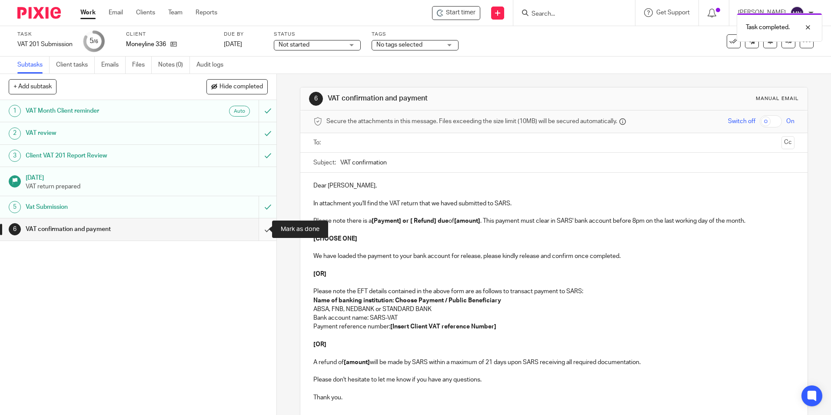
click at [259, 221] on input "submit" at bounding box center [138, 229] width 276 height 22
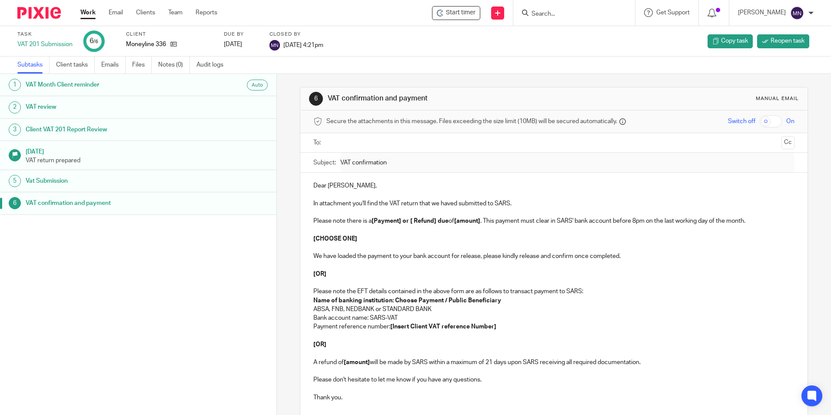
click at [557, 10] on input "Search" at bounding box center [570, 14] width 78 height 8
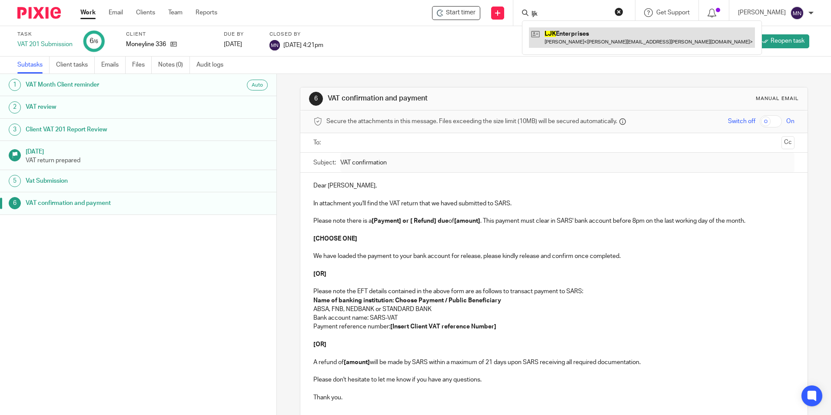
type input "ljk"
click at [577, 46] on link at bounding box center [642, 37] width 226 height 20
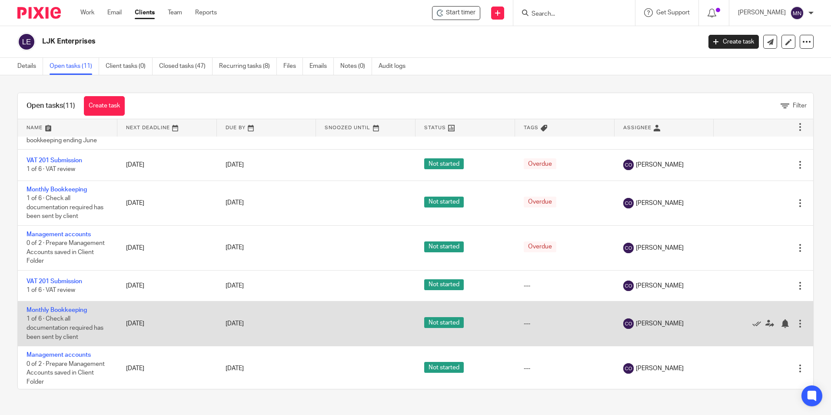
scroll to position [185, 0]
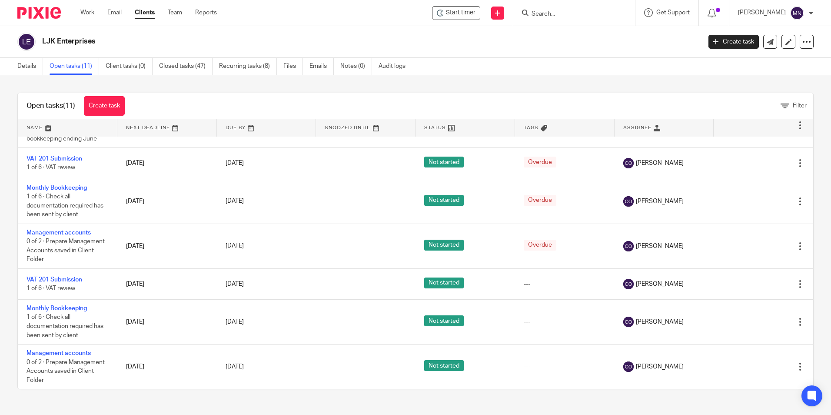
drag, startPoint x: 104, startPoint y: 42, endPoint x: 39, endPoint y: 45, distance: 64.8
click at [38, 45] on div "LJK Enterprises" at bounding box center [356, 42] width 678 height 18
copy div "LJK Enterprises"
click at [432, 8] on div "Start timer" at bounding box center [456, 13] width 48 height 14
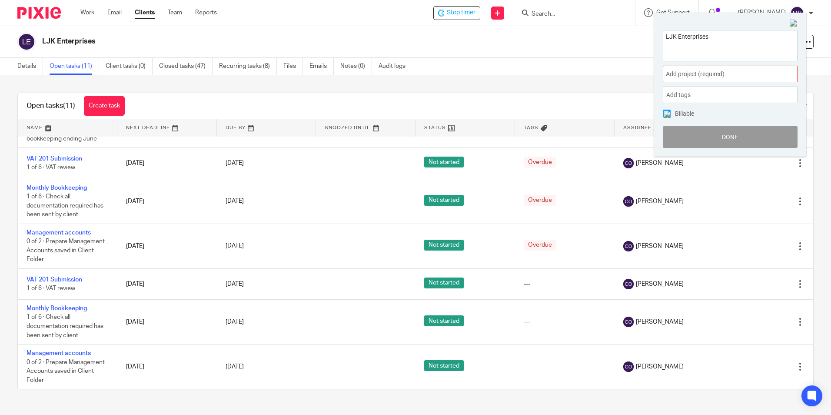
click at [708, 77] on span "Add project (required) :" at bounding box center [721, 74] width 110 height 9
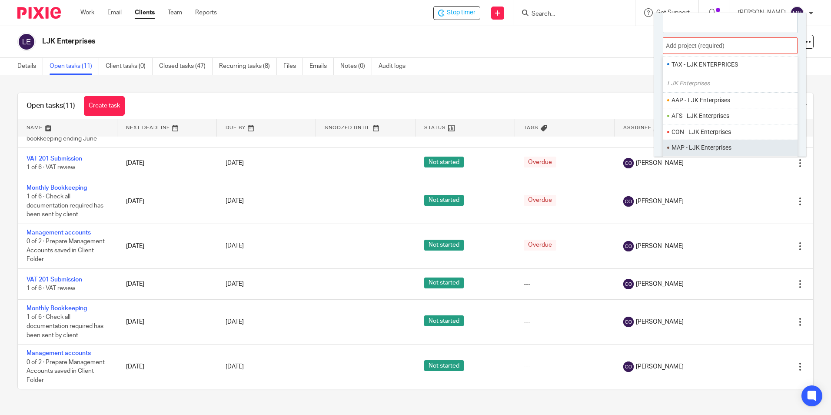
scroll to position [43, 0]
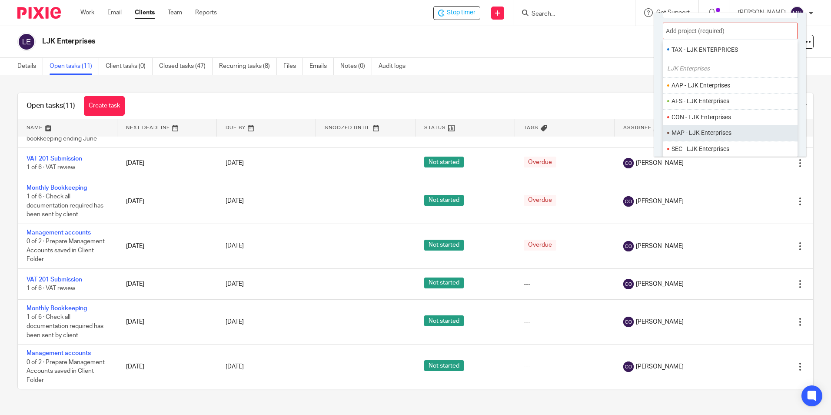
type input "ljk"
click at [702, 126] on ul "MAP - LJK Enterprises" at bounding box center [730, 133] width 135 height 16
click at [701, 129] on li "MAP - LJK Enterprises" at bounding box center [734, 132] width 124 height 9
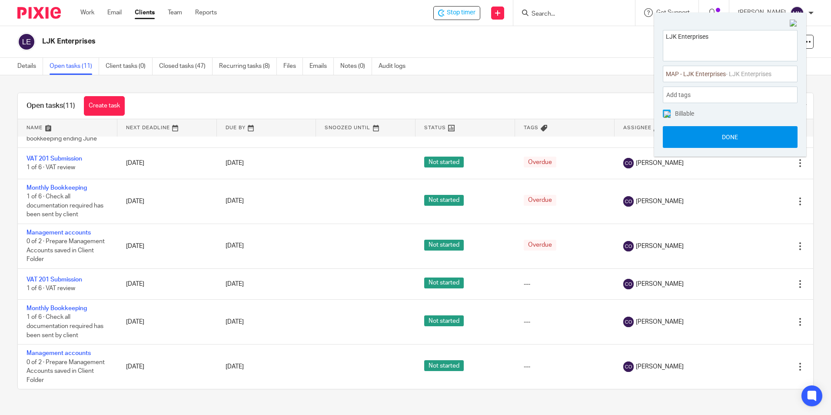
click at [718, 134] on button "Done" at bounding box center [730, 137] width 135 height 22
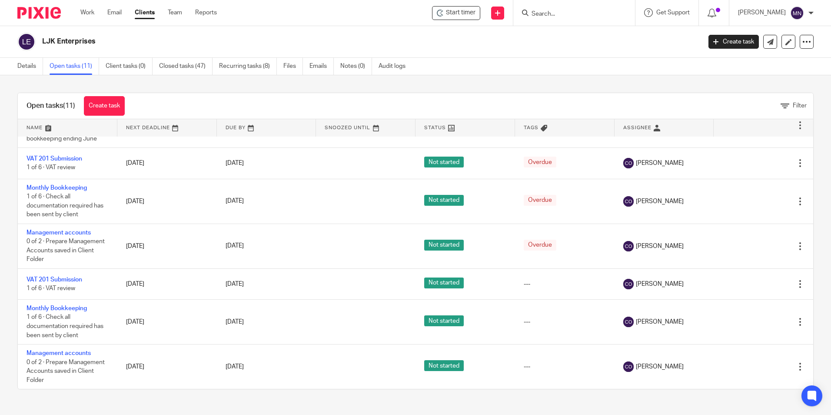
click at [551, 16] on input "Search" at bounding box center [570, 14] width 78 height 8
click at [540, 13] on input "Search" at bounding box center [570, 14] width 78 height 8
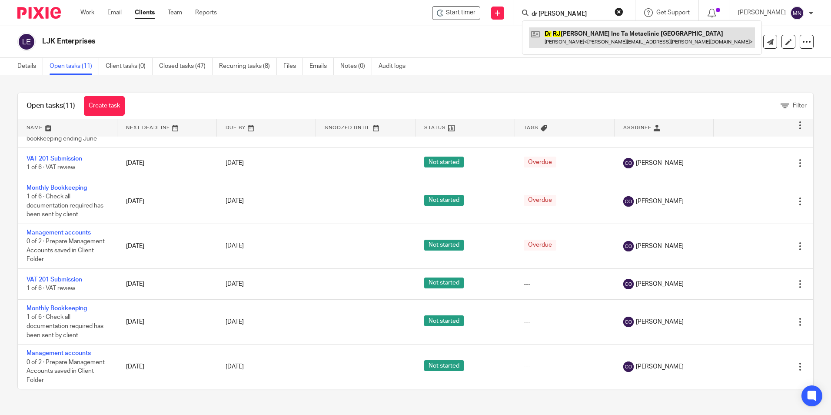
type input "dr [PERSON_NAME]"
click at [582, 30] on link at bounding box center [642, 37] width 226 height 20
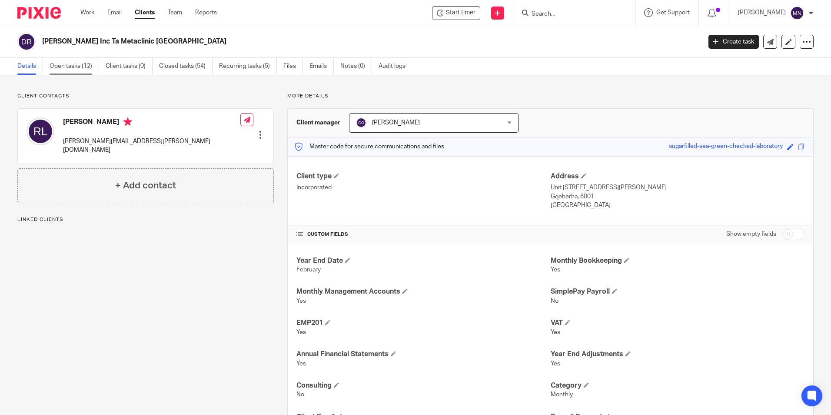
click at [57, 63] on link "Open tasks (12)" at bounding box center [75, 66] width 50 height 17
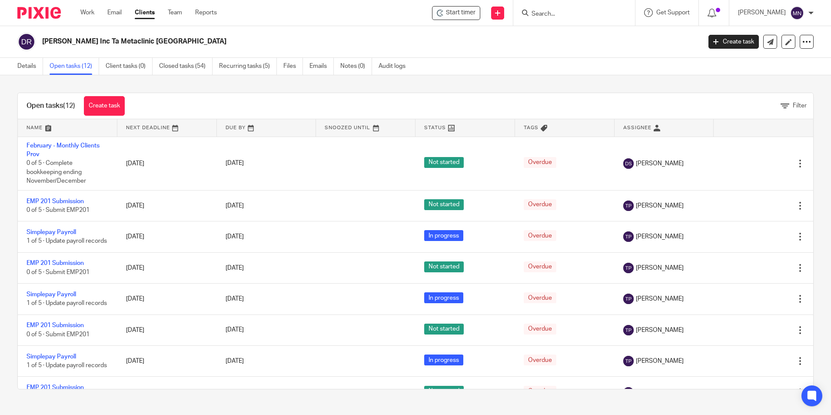
click at [538, 13] on input "Search" at bounding box center [570, 14] width 78 height 8
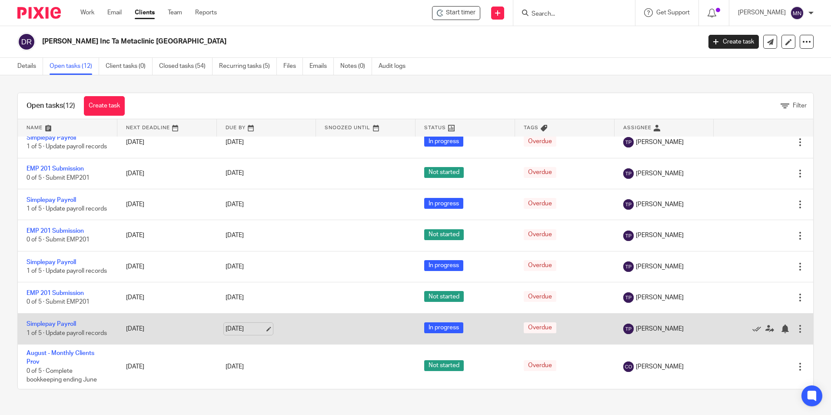
scroll to position [180, 0]
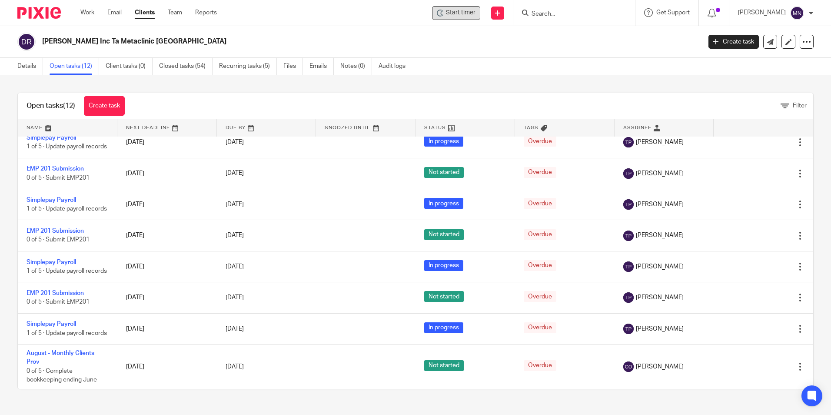
click at [451, 14] on span "Start timer" at bounding box center [461, 12] width 30 height 9
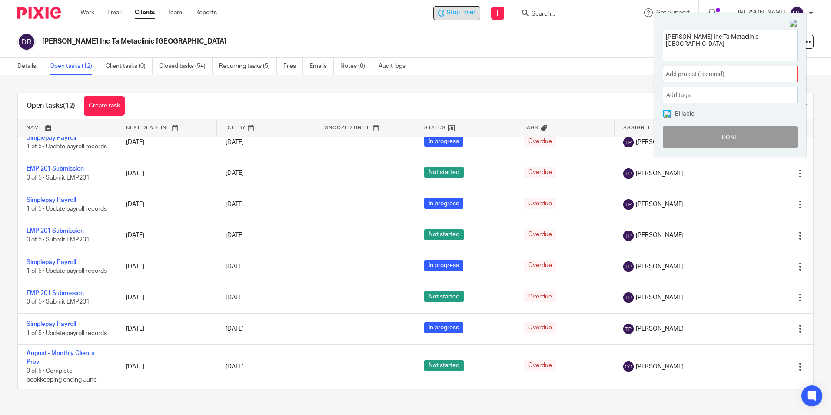
click at [699, 75] on span "Add project (required) :" at bounding box center [721, 74] width 110 height 9
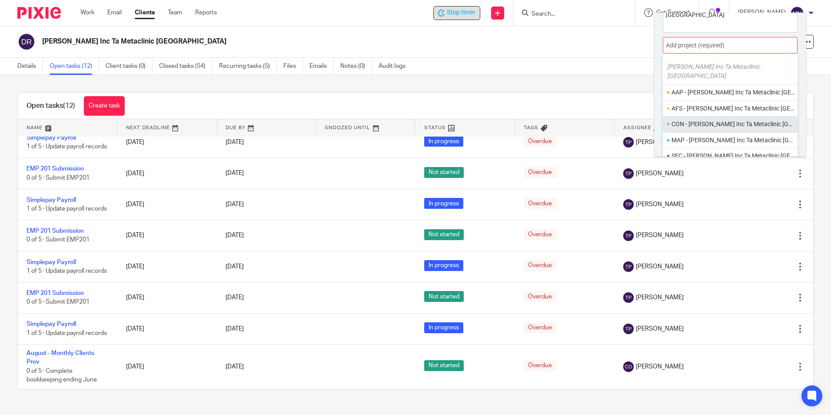
scroll to position [43, 0]
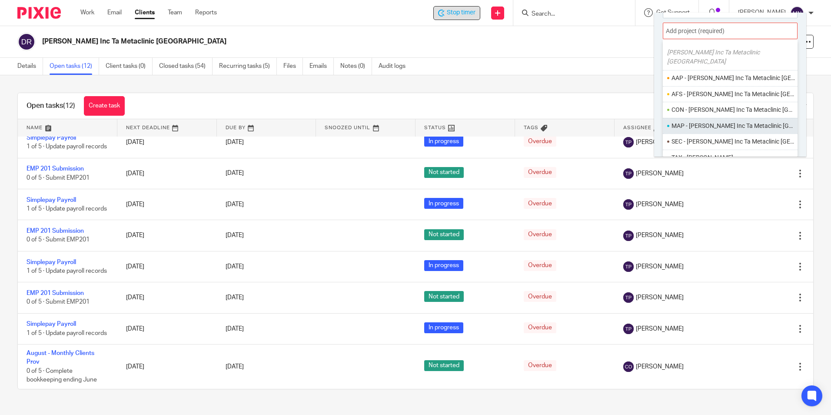
type input "dr [PERSON_NAME]"
click at [708, 121] on li "MAP - [PERSON_NAME] Inc Ta Metaclinic [GEOGRAPHIC_DATA]" at bounding box center [734, 125] width 124 height 9
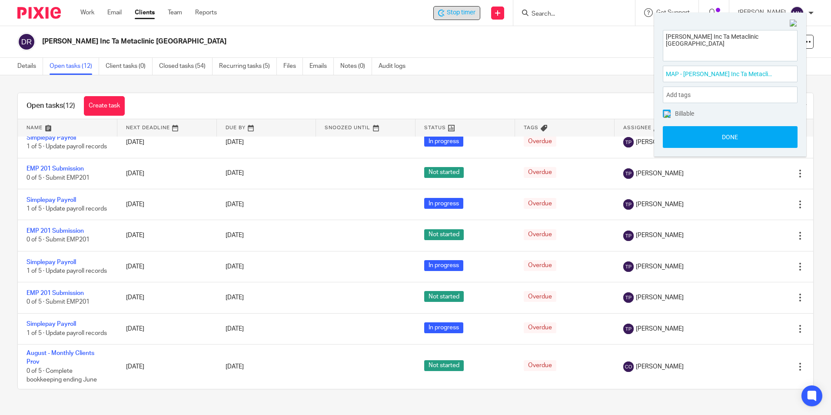
scroll to position [0, 0]
click at [741, 138] on button "Done" at bounding box center [730, 137] width 135 height 22
